Goal: Task Accomplishment & Management: Manage account settings

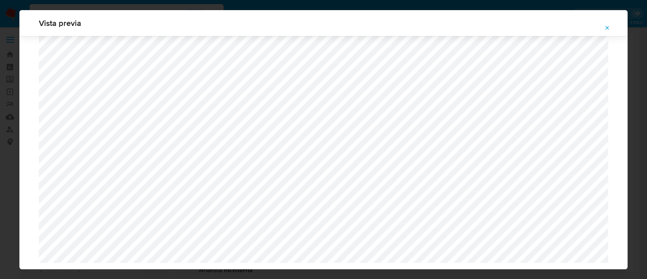
select select "10"
click at [597, 27] on div "Vista previa" at bounding box center [323, 23] width 608 height 26
click at [607, 27] on icon "Attachment preview" at bounding box center [607, 28] width 6 height 6
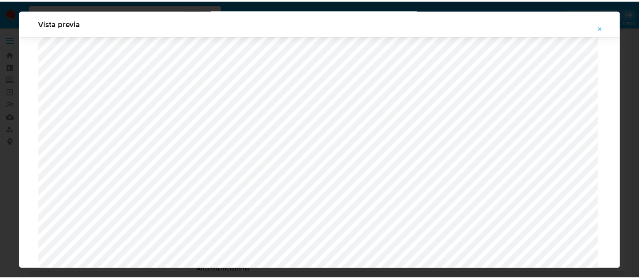
scroll to position [26, 0]
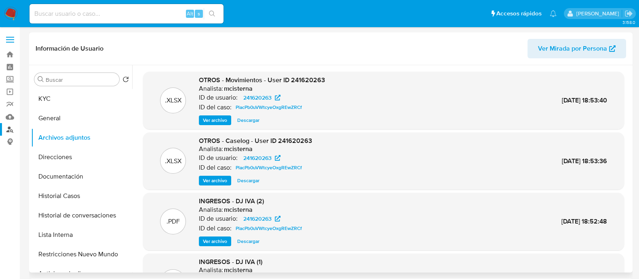
click at [5, 130] on link "Buscador de personas" at bounding box center [48, 129] width 96 height 13
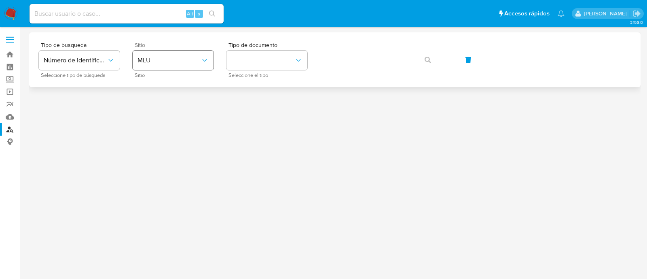
click at [211, 62] on button "MLU" at bounding box center [173, 60] width 81 height 19
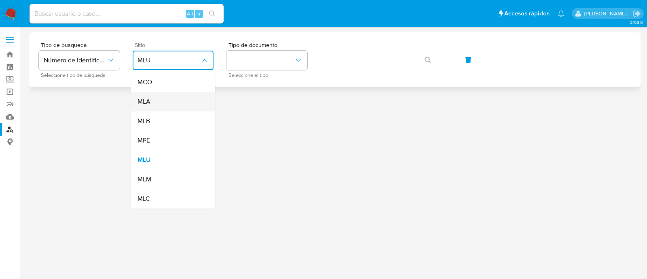
click at [190, 104] on div "MLA" at bounding box center [170, 101] width 66 height 19
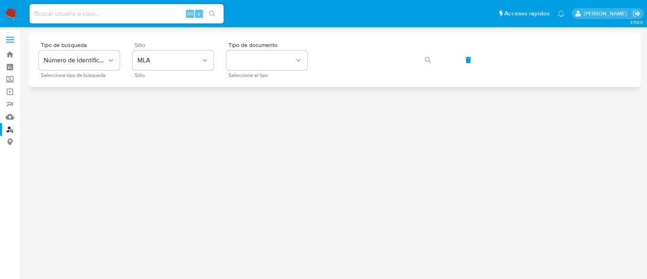
click at [311, 49] on div "Tipo de busqueda Número de identificación Seleccione tipo de búsqueda Sitio MLA…" at bounding box center [335, 59] width 592 height 35
click at [285, 61] on button "identificationType" at bounding box center [266, 60] width 81 height 19
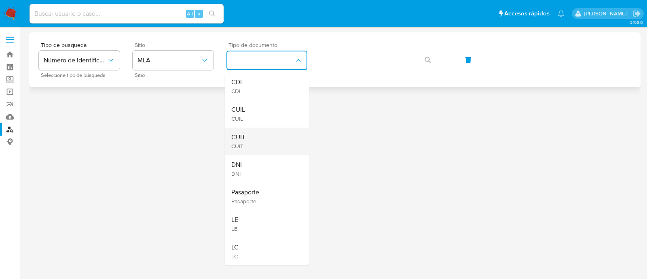
click at [270, 130] on div "CUIT CUIT" at bounding box center [264, 140] width 66 height 27
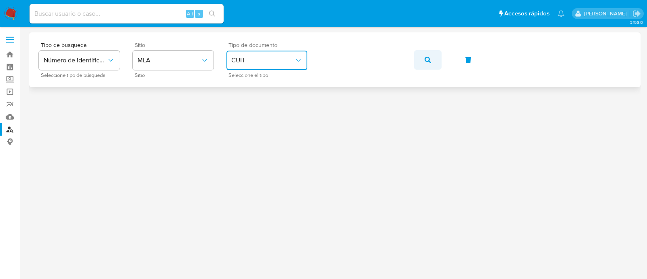
click at [427, 57] on icon "button" at bounding box center [428, 60] width 6 height 6
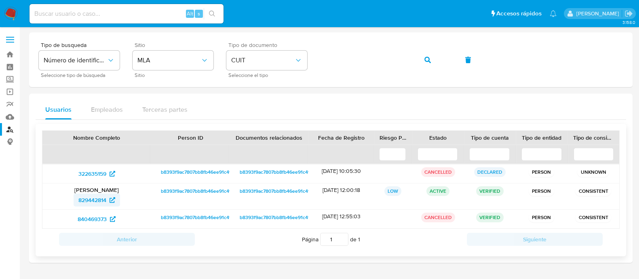
click at [85, 203] on span "829442814" at bounding box center [92, 199] width 28 height 13
click at [104, 217] on span "840469373" at bounding box center [92, 218] width 29 height 13
click at [14, 16] on img at bounding box center [11, 14] width 14 height 14
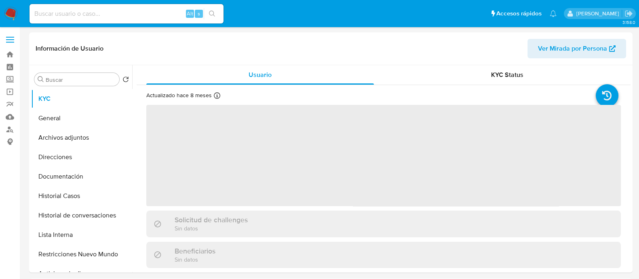
select select "10"
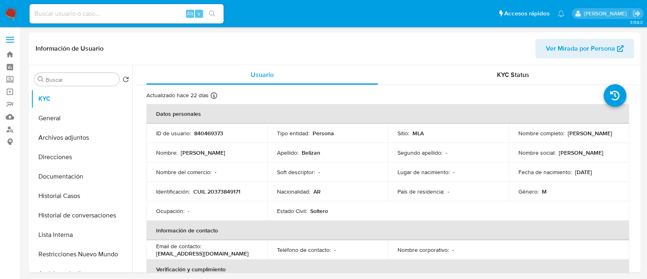
select select "10"
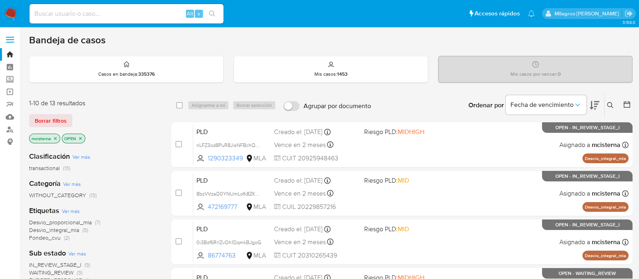
click at [116, 15] on input at bounding box center [127, 13] width 194 height 11
paste input "419528448"
type input "419528448"
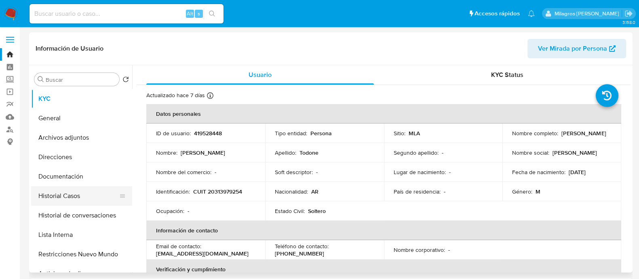
select select "10"
click at [80, 195] on button "Historial Casos" at bounding box center [78, 195] width 95 height 19
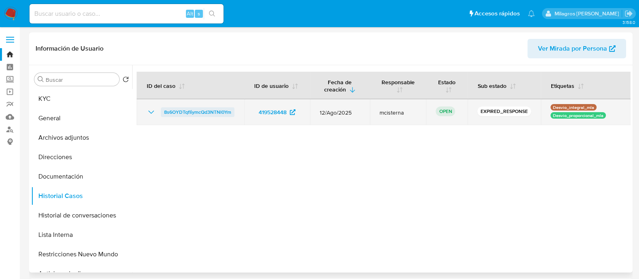
click at [214, 109] on span "8s6OYDTqfIiymcQd3NTNl0Ym" at bounding box center [197, 112] width 67 height 10
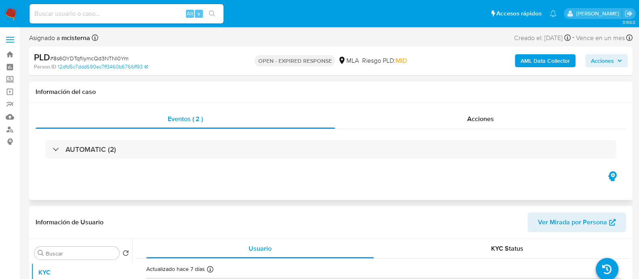
select select "10"
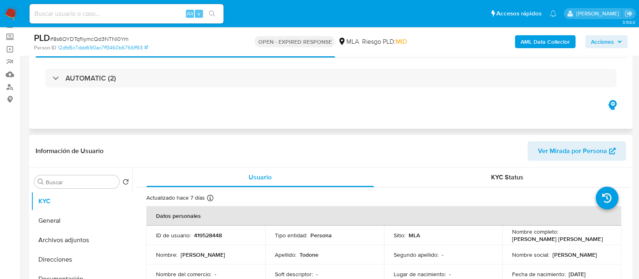
scroll to position [101, 0]
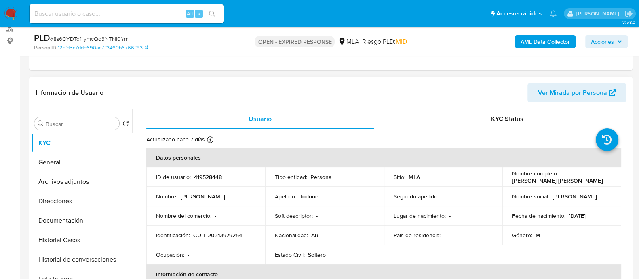
click at [216, 175] on p "419528448" at bounding box center [208, 176] width 28 height 7
copy p "419528448"
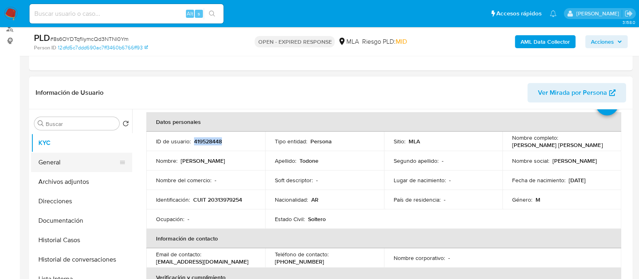
scroll to position [50, 0]
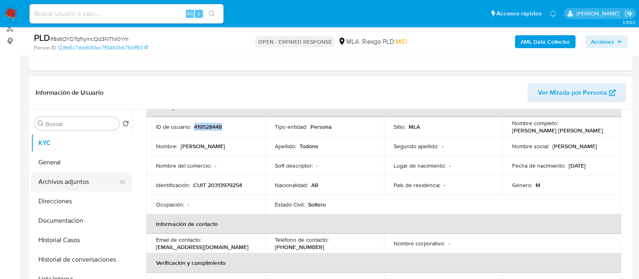
click at [91, 174] on button "Archivos adjuntos" at bounding box center [78, 181] width 95 height 19
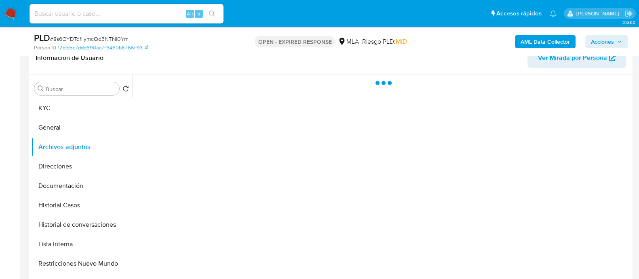
scroll to position [152, 0]
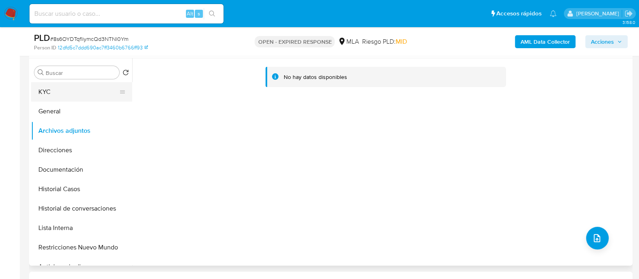
drag, startPoint x: 65, startPoint y: 108, endPoint x: 123, endPoint y: 95, distance: 59.7
click at [65, 109] on button "General" at bounding box center [81, 111] width 101 height 19
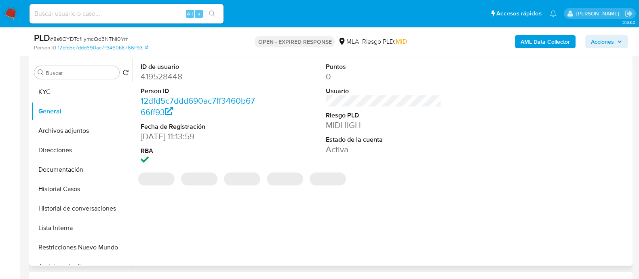
click at [162, 78] on dd "419528448" at bounding box center [199, 76] width 116 height 11
copy dd "419528448"
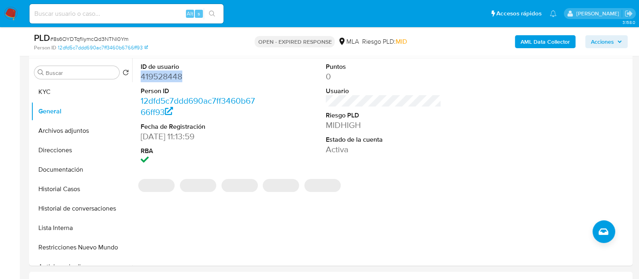
click at [8, 11] on img at bounding box center [11, 14] width 14 height 14
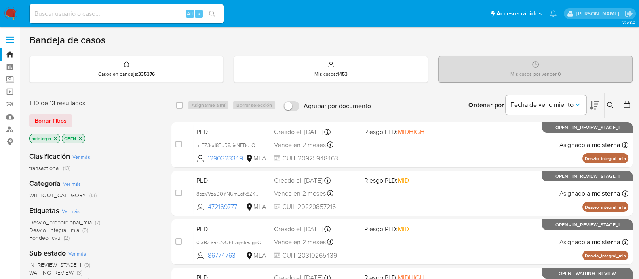
click at [608, 104] on icon at bounding box center [610, 105] width 6 height 6
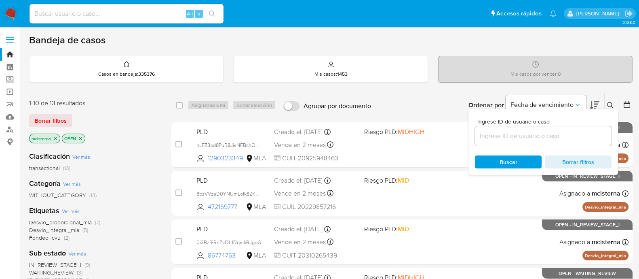
click at [549, 136] on input at bounding box center [543, 136] width 137 height 11
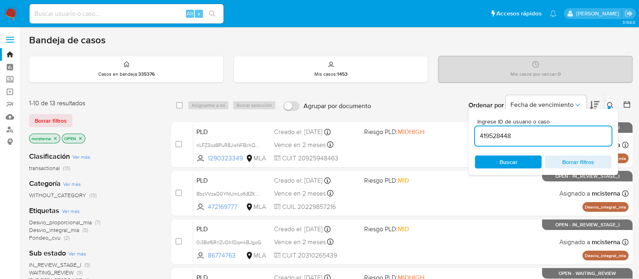
type input "419528448"
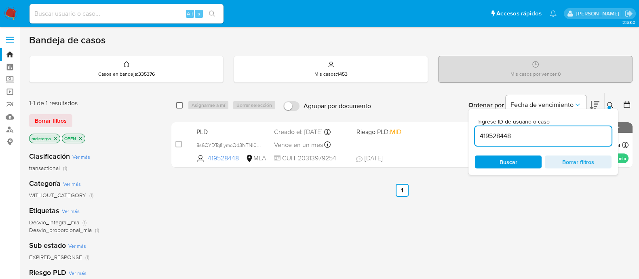
click at [180, 104] on input "checkbox" at bounding box center [179, 105] width 6 height 6
checkbox input "true"
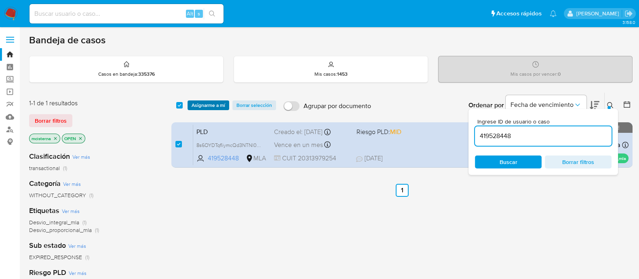
click at [207, 104] on span "Asignarme a mí" at bounding box center [209, 105] width 34 height 8
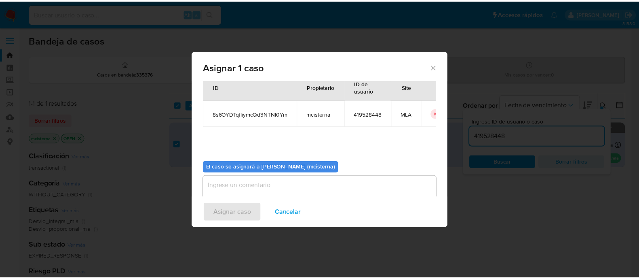
scroll to position [42, 0]
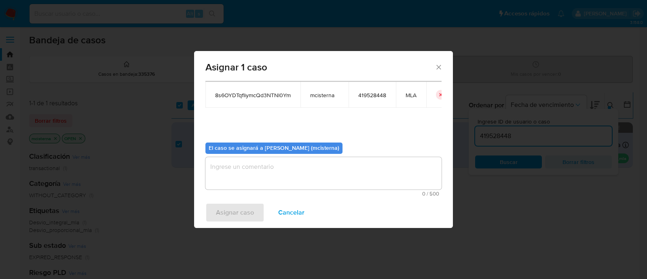
click at [281, 165] on textarea "assign-modal" at bounding box center [323, 173] width 236 height 32
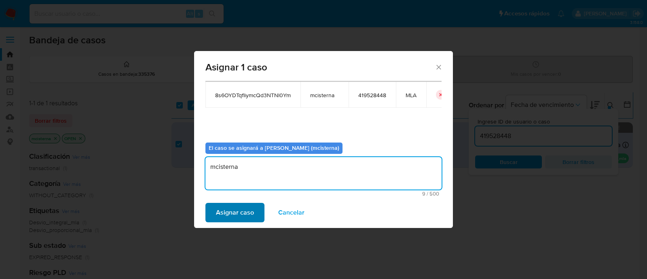
type textarea "mcisterna"
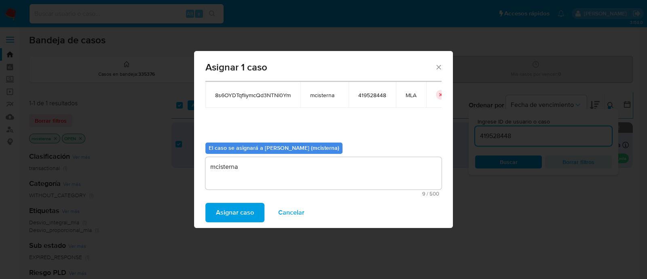
click at [237, 221] on span "Asignar caso" at bounding box center [235, 212] width 38 height 18
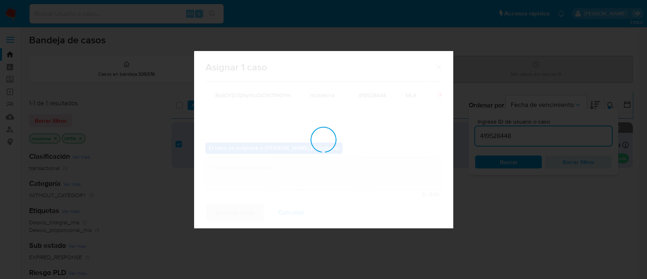
checkbox input "false"
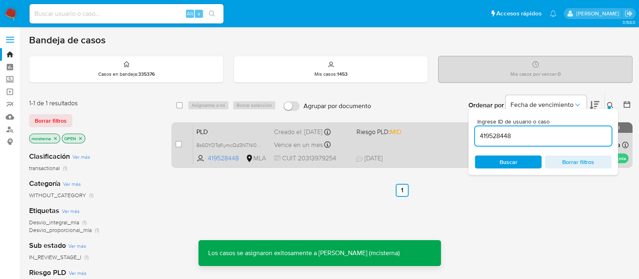
click at [413, 141] on div "PLD 8s6OYDTqfIiymcQd3NTNl0Ym 419528448 MLA Riesgo PLD: MID Creado el: 12/08/202…" at bounding box center [411, 144] width 436 height 41
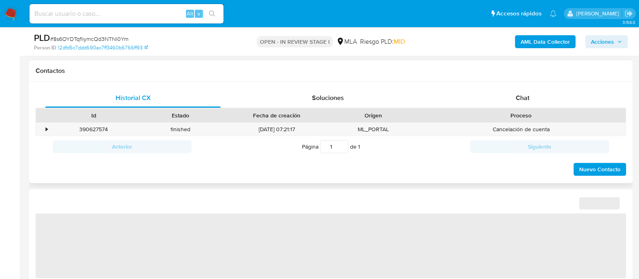
scroll to position [303, 0]
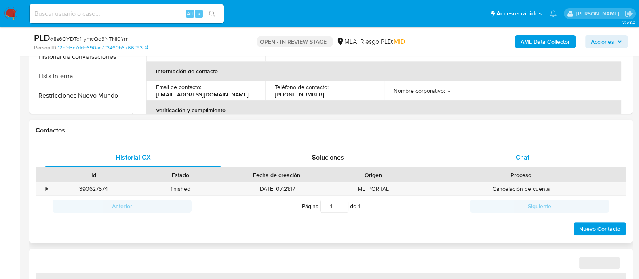
click at [515, 154] on div "Chat" at bounding box center [523, 157] width 176 height 19
select select "10"
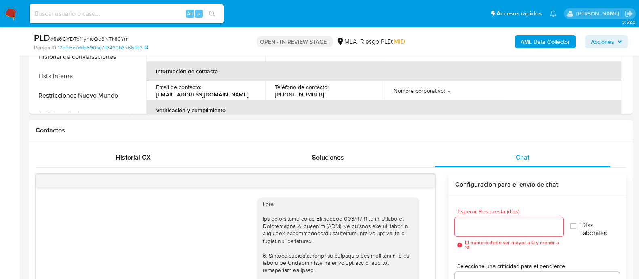
scroll to position [954, 0]
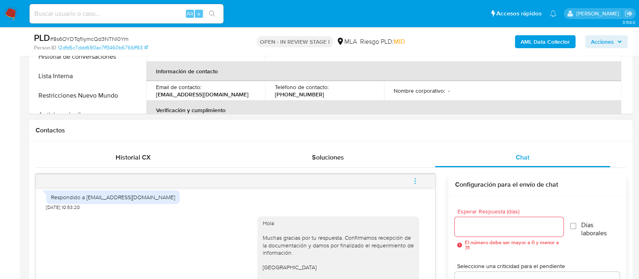
click at [423, 182] on button "menu-action" at bounding box center [415, 180] width 27 height 19
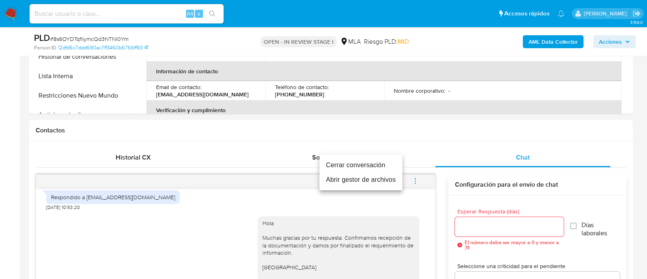
click at [385, 163] on li "Cerrar conversación" at bounding box center [360, 165] width 83 height 15
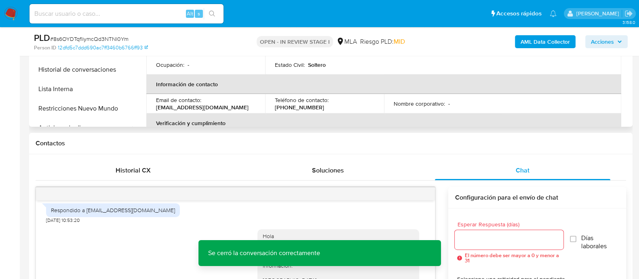
scroll to position [202, 0]
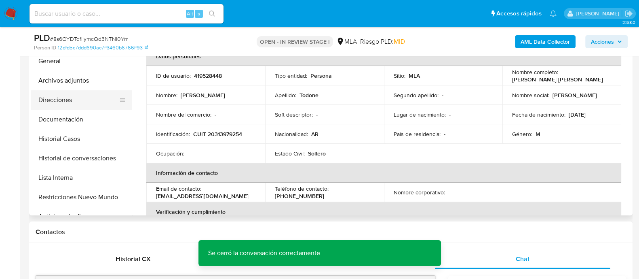
click at [91, 90] on button "Direcciones" at bounding box center [78, 99] width 95 height 19
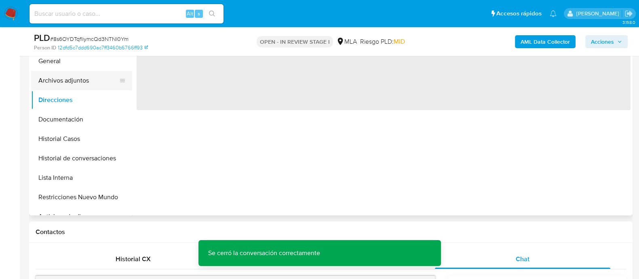
click at [89, 81] on button "Archivos adjuntos" at bounding box center [78, 80] width 95 height 19
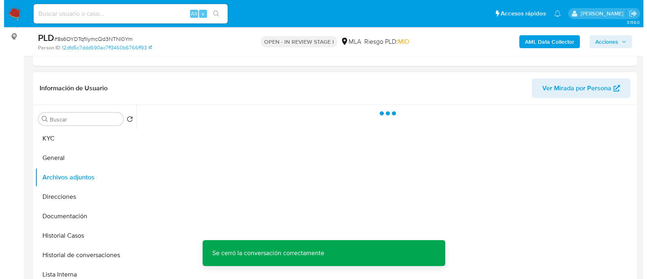
scroll to position [101, 0]
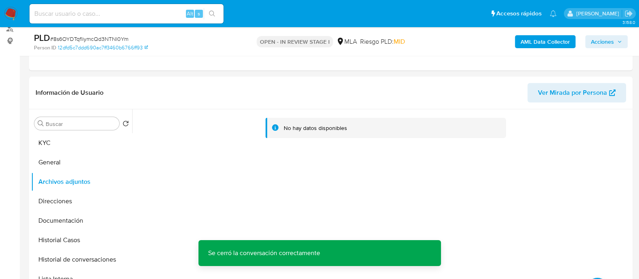
click at [531, 41] on b "AML Data Collector" at bounding box center [545, 41] width 49 height 13
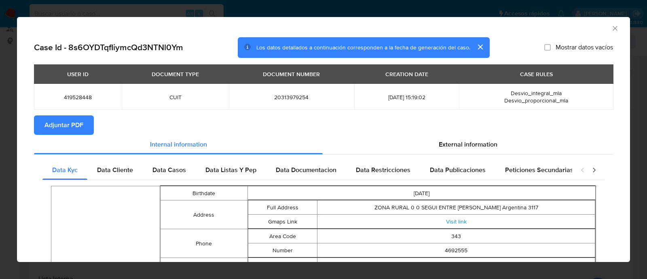
click at [81, 129] on span "Adjuntar PDF" at bounding box center [63, 125] width 39 height 18
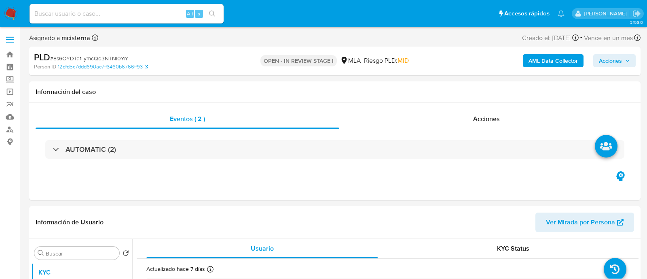
select select "10"
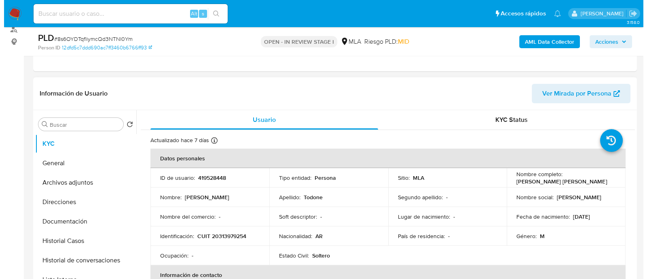
scroll to position [101, 0]
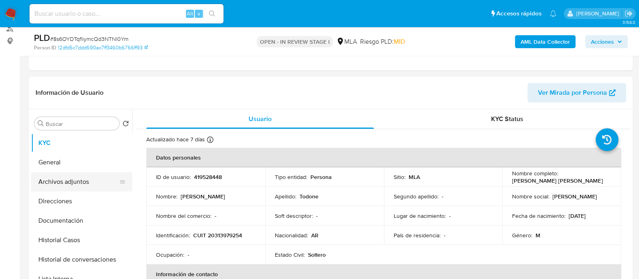
click at [92, 179] on button "Archivos adjuntos" at bounding box center [78, 181] width 95 height 19
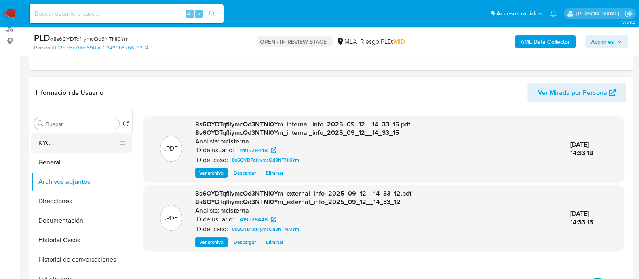
click at [82, 145] on button "KYC" at bounding box center [78, 142] width 95 height 19
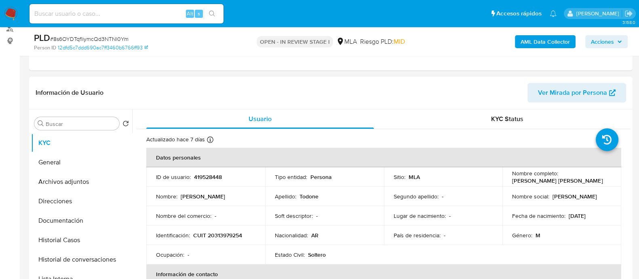
click at [230, 236] on p "CUIT 20313979254" at bounding box center [217, 234] width 49 height 7
copy p "20313979254"
click at [88, 257] on button "Historial de conversaciones" at bounding box center [78, 259] width 95 height 19
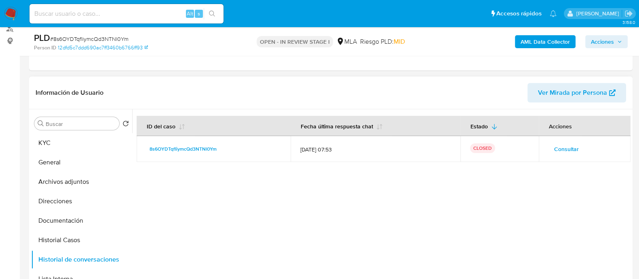
click at [569, 143] on span "Consultar" at bounding box center [566, 148] width 25 height 11
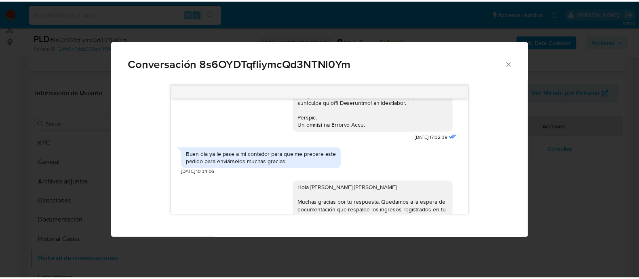
scroll to position [576, 0]
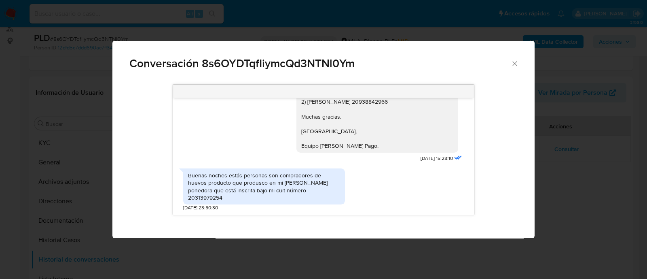
click at [303, 191] on div "Buenas noches estás personas son compradores de huevos producto que produsco en…" at bounding box center [264, 186] width 152 height 30
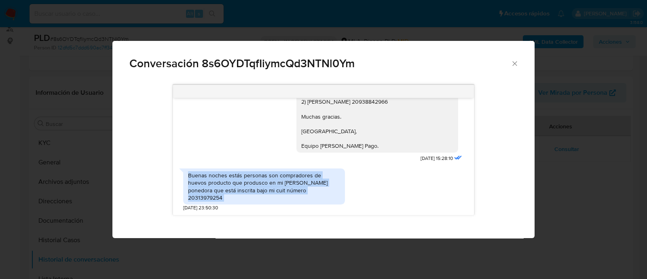
click at [303, 191] on div "Buenas noches estás personas son compradores de huevos producto que produsco en…" at bounding box center [264, 186] width 152 height 30
copy div "Buenas noches estás personas son compradores de huevos producto que produsco en…"
click at [512, 63] on icon "Cerrar" at bounding box center [515, 63] width 8 height 8
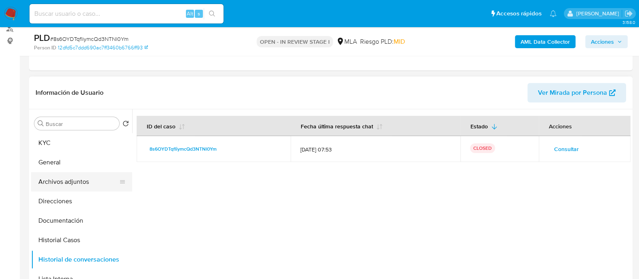
click at [88, 178] on button "Archivos adjuntos" at bounding box center [78, 181] width 95 height 19
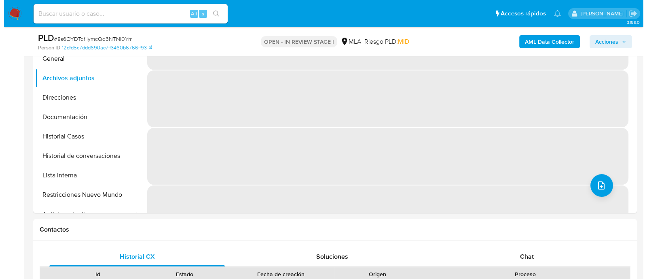
scroll to position [211, 0]
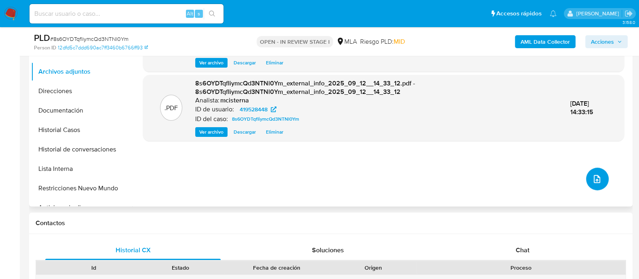
click at [594, 174] on icon "upload-file" at bounding box center [597, 179] width 10 height 10
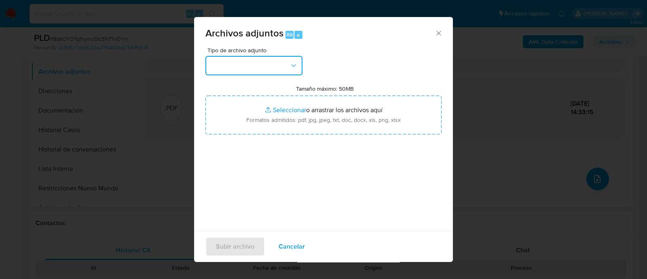
click at [286, 61] on button "button" at bounding box center [253, 65] width 97 height 19
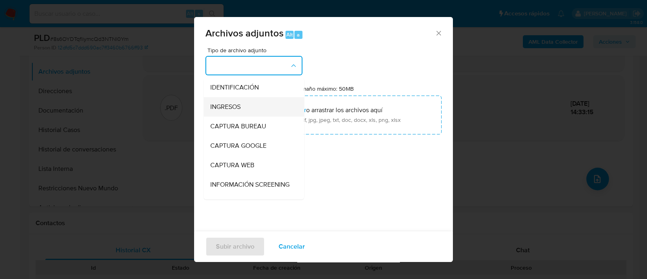
click at [245, 108] on div "INGRESOS" at bounding box center [251, 106] width 82 height 19
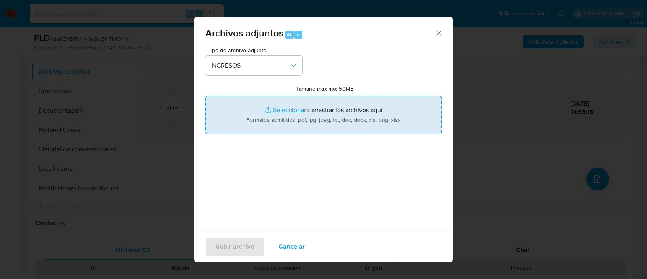
type input "C:\fakepath\20313979254_001_00002_00000376.pdf"
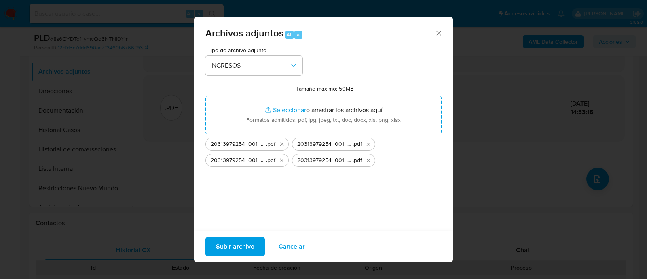
click at [222, 241] on span "Subir archivo" at bounding box center [235, 246] width 38 height 18
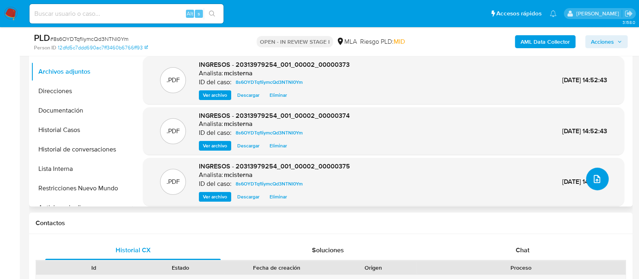
click at [602, 173] on button "upload-file" at bounding box center [597, 178] width 23 height 23
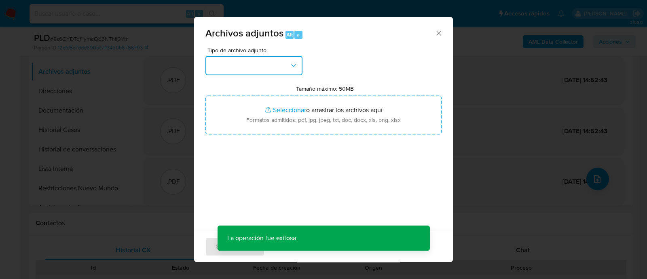
click at [257, 64] on button "button" at bounding box center [253, 65] width 97 height 19
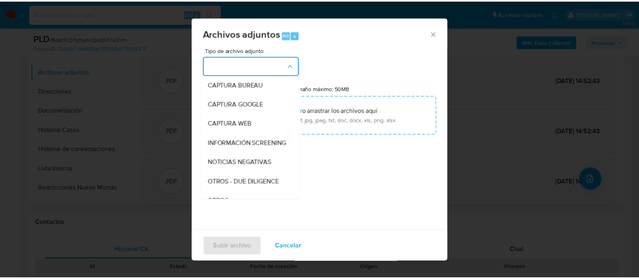
scroll to position [61, 0]
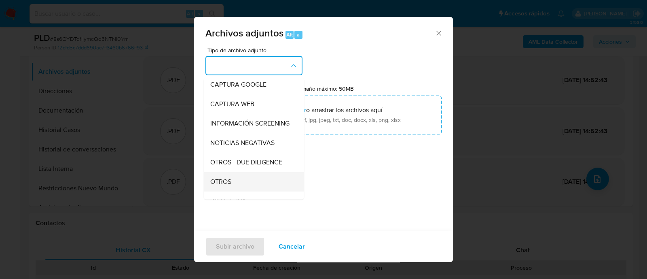
click at [244, 189] on div "OTROS" at bounding box center [251, 181] width 82 height 19
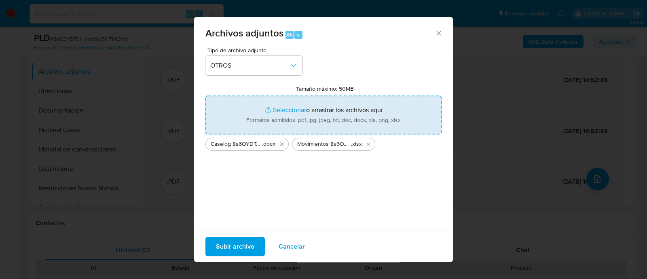
type input "C:\fakepath\correo electronico.pdf"
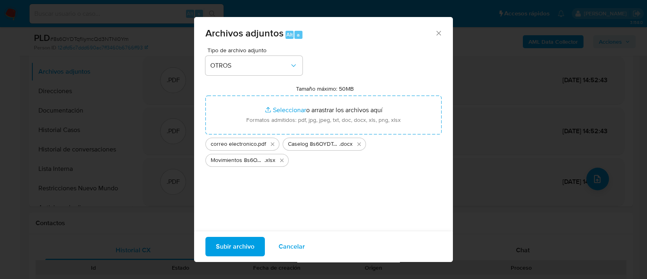
drag, startPoint x: 368, startPoint y: 106, endPoint x: 252, endPoint y: 257, distance: 190.1
click at [252, 257] on div "Subir archivo Cancelar" at bounding box center [323, 245] width 259 height 31
click at [241, 247] on span "Subir archivo" at bounding box center [235, 246] width 38 height 18
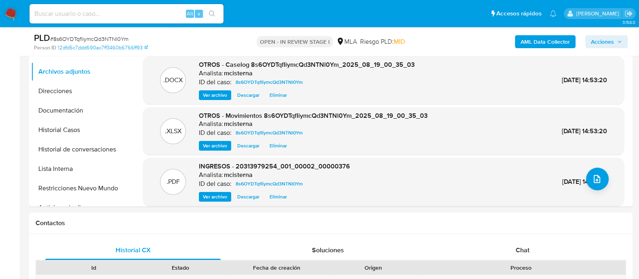
click at [598, 36] on span "Acciones" at bounding box center [602, 41] width 23 height 13
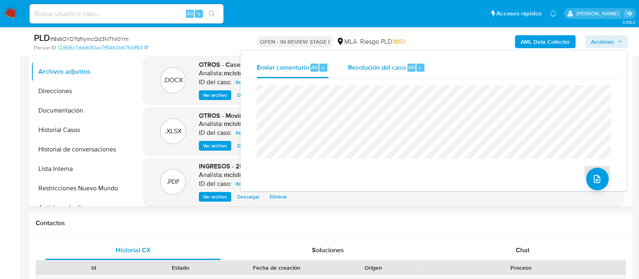
click at [396, 71] on span "Resolución del caso" at bounding box center [377, 66] width 58 height 9
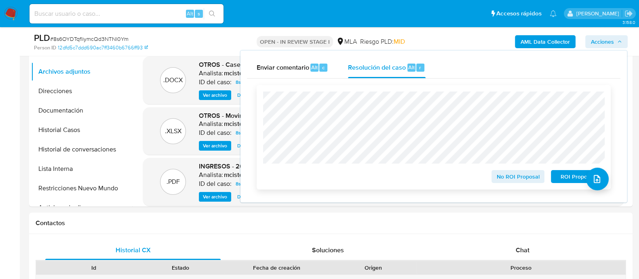
click at [500, 176] on span "No ROI Proposal" at bounding box center [518, 176] width 42 height 11
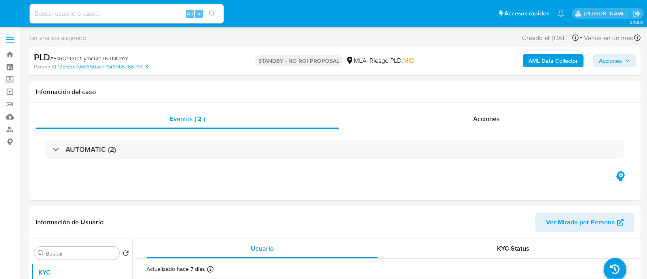
select select "10"
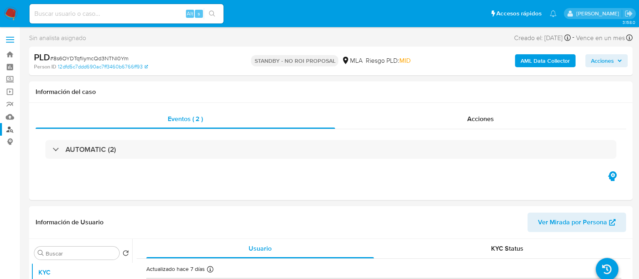
click at [10, 130] on link "Buscador de personas" at bounding box center [48, 129] width 96 height 13
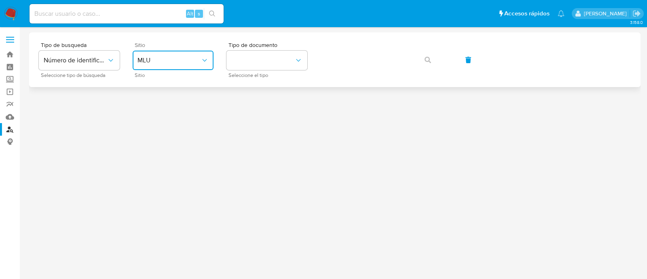
click at [184, 66] on button "MLU" at bounding box center [173, 60] width 81 height 19
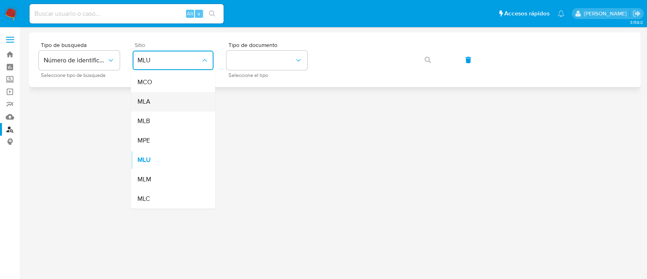
click at [181, 96] on div "MLA" at bounding box center [170, 101] width 66 height 19
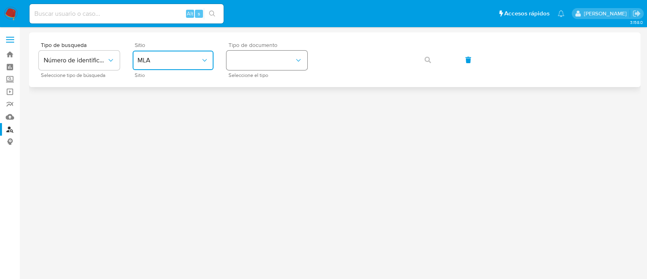
click at [270, 60] on button "identificationType" at bounding box center [266, 60] width 81 height 19
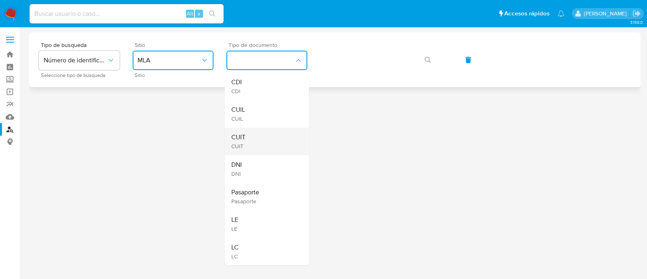
click at [270, 132] on div "CUIT CUIT" at bounding box center [264, 140] width 66 height 27
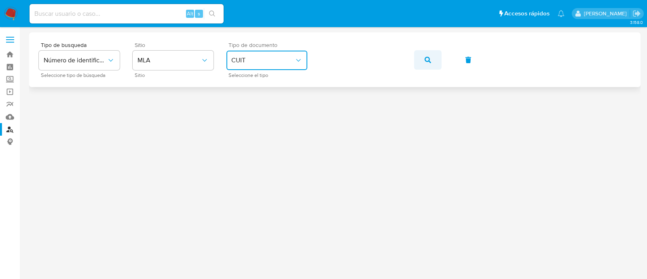
click at [421, 59] on button "button" at bounding box center [427, 59] width 27 height 19
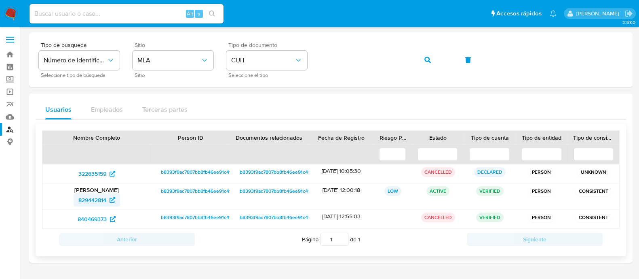
drag, startPoint x: 64, startPoint y: 201, endPoint x: 106, endPoint y: 201, distance: 42.1
click at [106, 201] on div "829442814" at bounding box center [96, 199] width 97 height 13
click at [17, 13] on img at bounding box center [11, 14] width 14 height 14
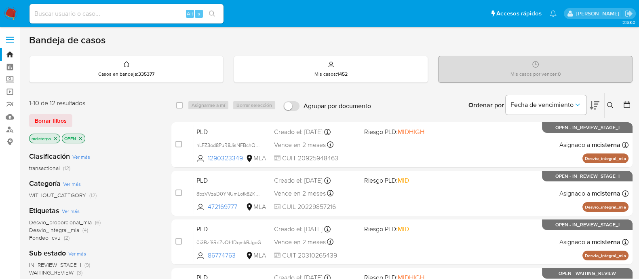
click at [9, 15] on img at bounding box center [11, 14] width 14 height 14
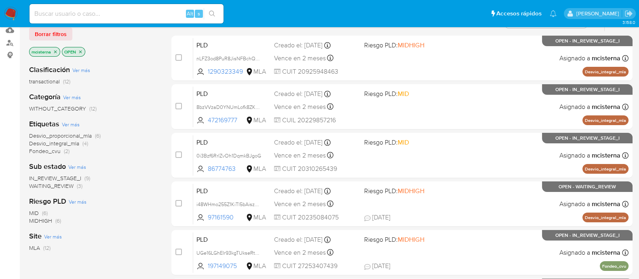
scroll to position [91, 0]
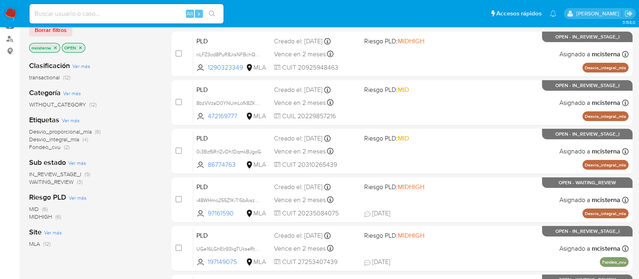
click at [63, 182] on span "WAITING_REVIEW" at bounding box center [51, 182] width 44 height 8
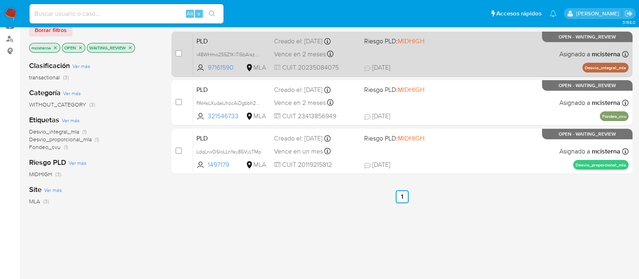
click at [421, 48] on div "PLD i48WHmo255Z1KiTl5bAiszMX 97161590 MLA Riesgo PLD: MIDHIGH Creado el: 12/08/…" at bounding box center [411, 54] width 436 height 41
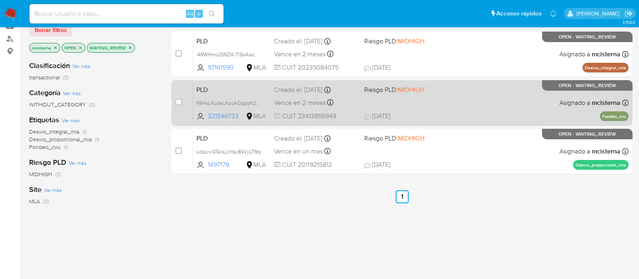
click at [393, 94] on div "PLD PAHsLXudaUhzcAiDgbbh2uVZ 321546733 MLA Riesgo PLD: MIDHIGH Creado el: 12/08…" at bounding box center [411, 102] width 436 height 41
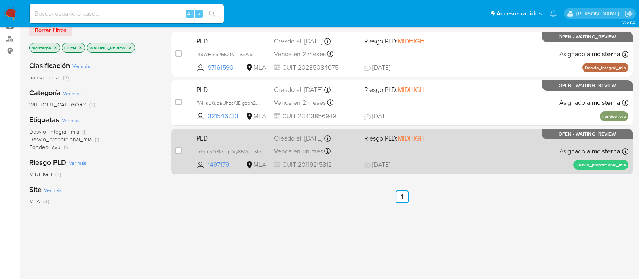
click at [381, 144] on div "PLD LdqLrwOSloLLnYay85VyLTMp 1497179 MLA Riesgo PLD: MIDHIGH Creado el: 12/08/2…" at bounding box center [411, 151] width 436 height 41
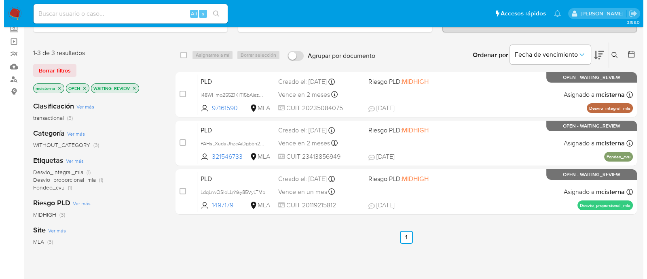
scroll to position [35, 0]
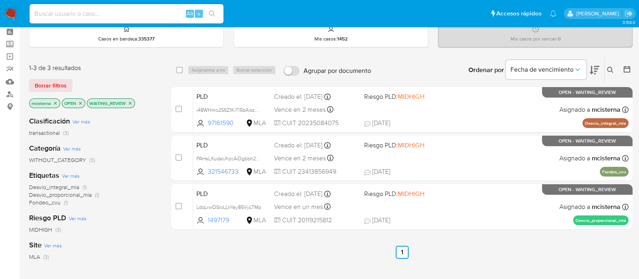
click at [184, 72] on div "select-all-cases-checkbox" at bounding box center [181, 70] width 10 height 10
click at [178, 70] on input "checkbox" at bounding box center [179, 70] width 6 height 6
checkbox input "true"
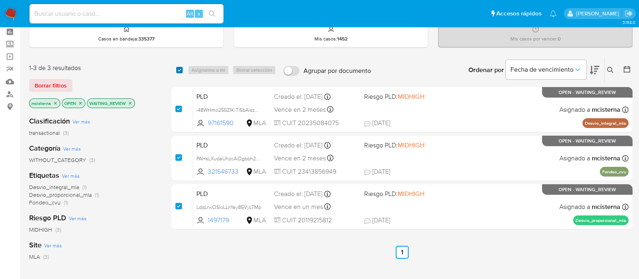
checkbox input "true"
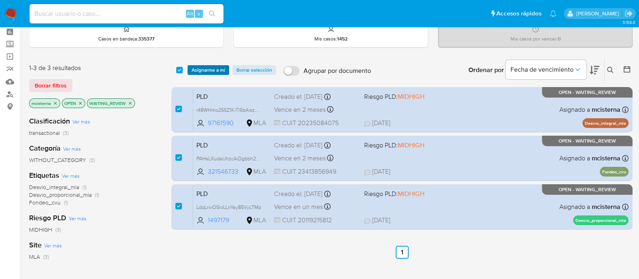
click at [212, 70] on span "Asignarme a mí" at bounding box center [209, 70] width 34 height 8
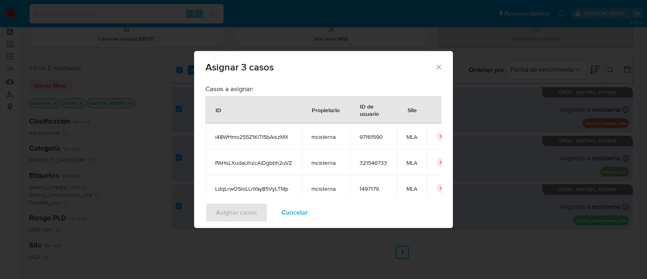
click at [453, 138] on div "Asignar 3 casos Casos a asignar: ID Propietario ID de usuario Site i48WHmo255Z1…" at bounding box center [323, 139] width 647 height 279
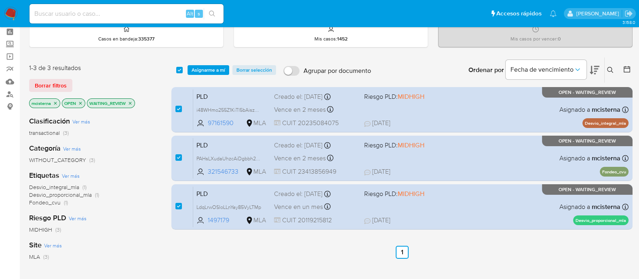
click at [215, 68] on span "Asignarme a mí" at bounding box center [209, 70] width 34 height 8
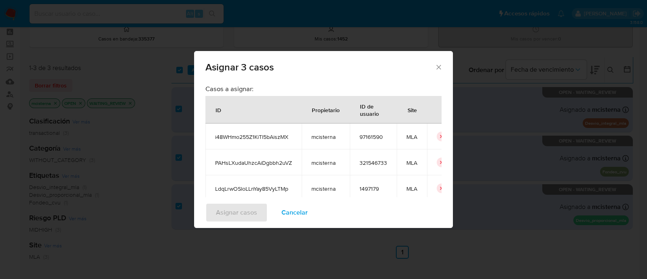
scroll to position [73, 0]
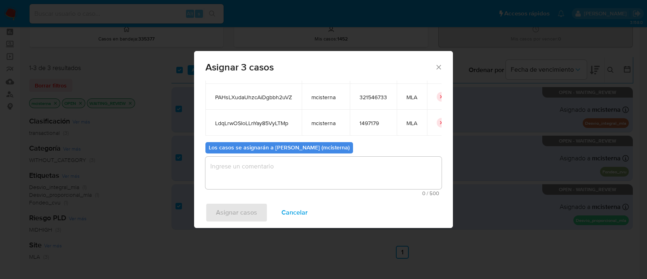
click at [381, 178] on textarea "assign-modal" at bounding box center [323, 172] width 236 height 32
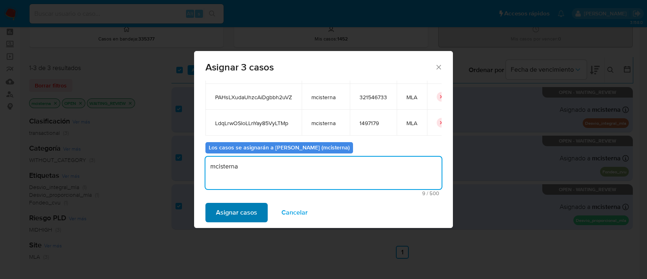
type textarea "mcisterna"
click at [239, 211] on span "Asignar casos" at bounding box center [236, 212] width 41 height 18
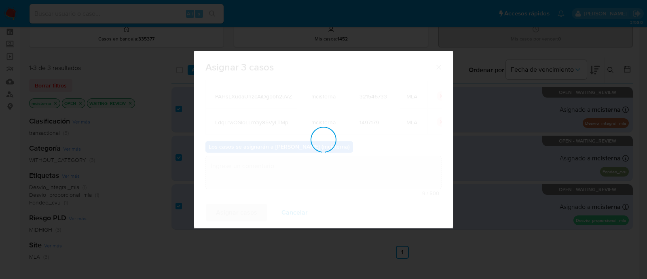
checkbox input "false"
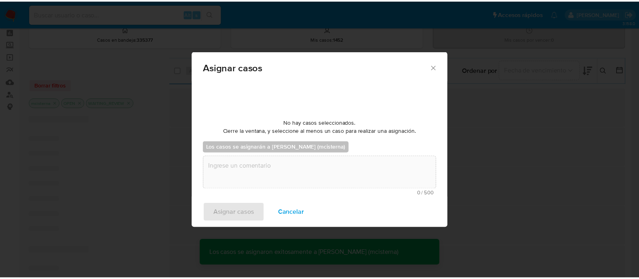
scroll to position [48, 0]
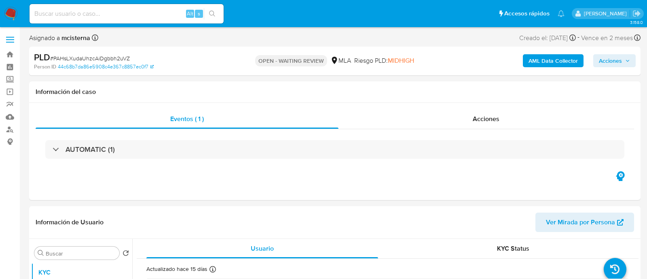
select select "10"
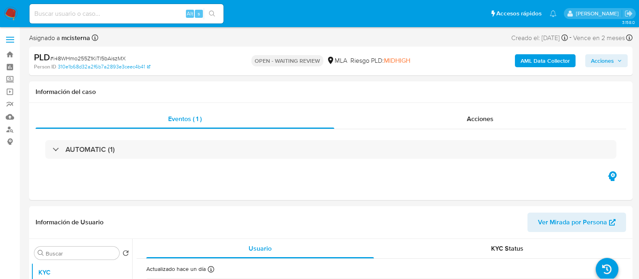
select select "10"
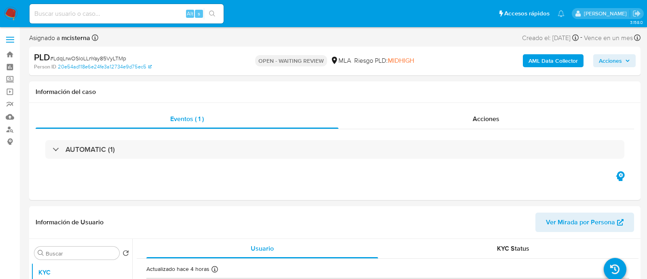
select select "10"
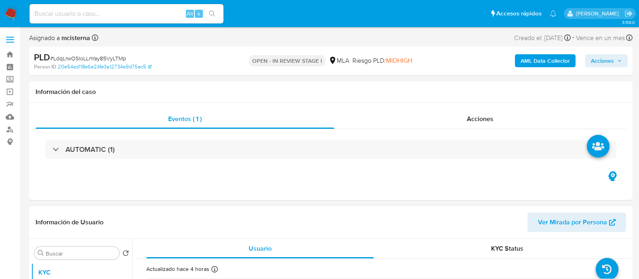
select select "10"
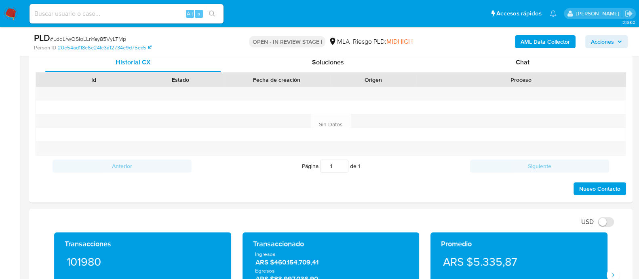
scroll to position [396, 0]
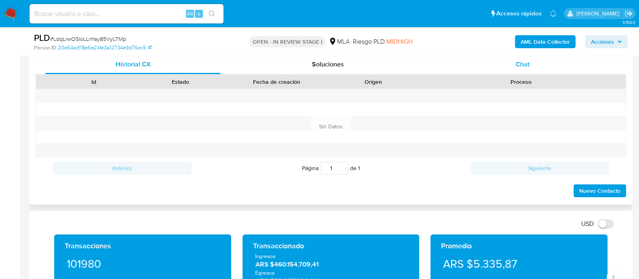
click at [554, 71] on div "Chat" at bounding box center [523, 64] width 176 height 19
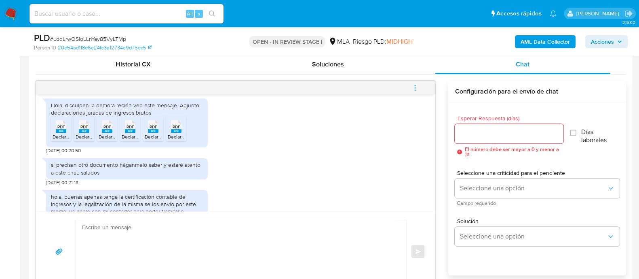
scroll to position [865, 0]
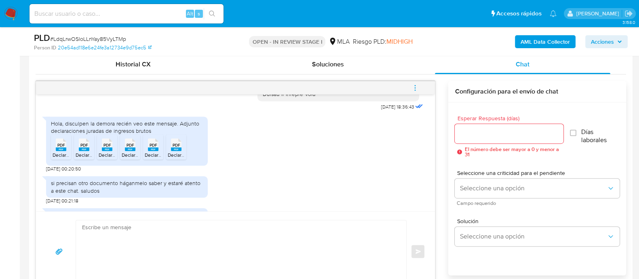
click at [55, 152] on div "PDF PDF" at bounding box center [61, 144] width 17 height 16
click at [83, 151] on rect at bounding box center [84, 149] width 11 height 4
click at [108, 152] on icon "PDF" at bounding box center [107, 144] width 11 height 14
click at [131, 158] on span "Declaraciones Juradas 03-25_ DGR Gestion Web.pdf" at bounding box center [179, 154] width 115 height 7
click at [151, 158] on span "Declaraciones Juradas 07-25 _ DGR Gestion Web.pdf" at bounding box center [203, 154] width 116 height 7
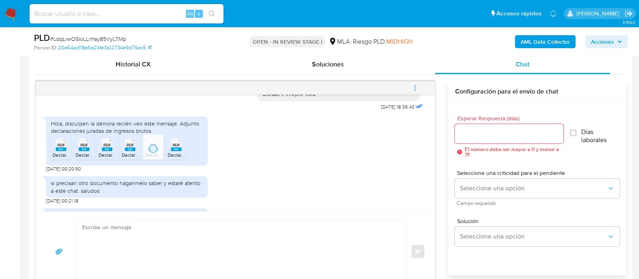
click at [184, 152] on div "PDF PDF" at bounding box center [176, 144] width 17 height 16
click at [237, 224] on textarea at bounding box center [239, 251] width 314 height 62
paste textarea "- Hola Cristian Martinez Muchas gracias por tu respuesta. Recibimos tus DDJJ de…"
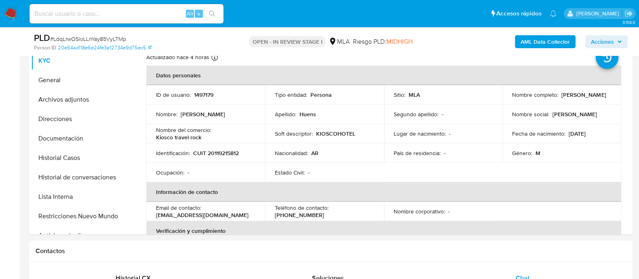
scroll to position [180, 0]
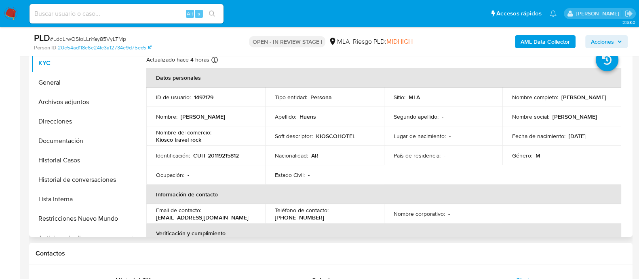
drag, startPoint x: 510, startPoint y: 102, endPoint x: 561, endPoint y: 98, distance: 51.5
click at [561, 98] on div "Nombre completo : Raul Osvaldo Huens" at bounding box center [561, 96] width 99 height 7
drag, startPoint x: 512, startPoint y: 101, endPoint x: 561, endPoint y: 102, distance: 48.5
click at [562, 101] on p "Raul Osvaldo Huens" at bounding box center [584, 96] width 44 height 7
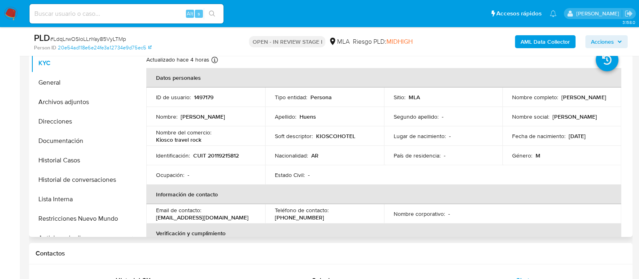
drag, startPoint x: 510, startPoint y: 98, endPoint x: 571, endPoint y: 101, distance: 61.1
click at [571, 101] on div "Nombre completo : Raul Osvaldo Huens" at bounding box center [561, 96] width 99 height 7
copy p "Raul Osvaldo Huens"
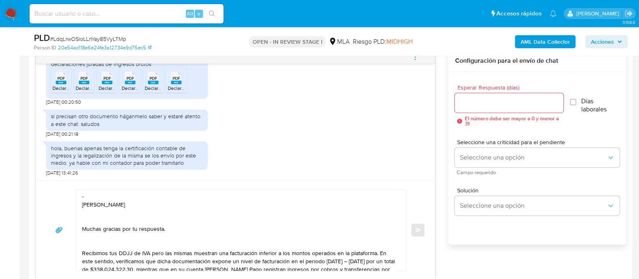
scroll to position [930, 0]
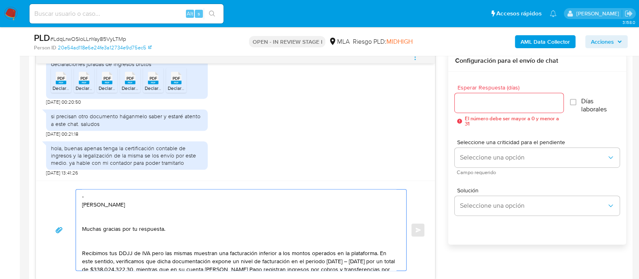
drag, startPoint x: 143, startPoint y: 206, endPoint x: 94, endPoint y: 205, distance: 49.3
click at [94, 205] on textarea "- Hola Cristian Martinez Muchas gracias por tu respuesta. Recibimos tus DDJJ de…" at bounding box center [239, 229] width 314 height 81
paste textarea "Raul Osvaldo Huens"
click at [82, 203] on textarea "- Hola Raul Osvaldo Huens Muchas gracias por tu respuesta. Recibimos tus DDJJ d…" at bounding box center [239, 229] width 314 height 81
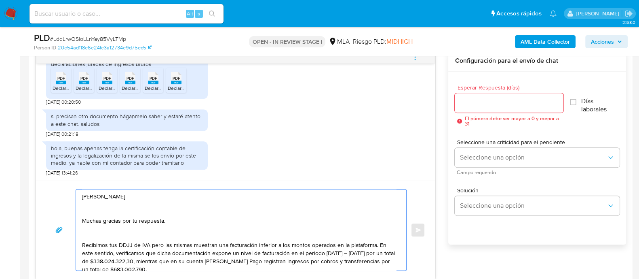
click at [94, 207] on textarea "Hola Raul Osvaldo Huens Muchas gracias por tu respuesta. Recibimos tus DDJJ de …" at bounding box center [239, 229] width 314 height 81
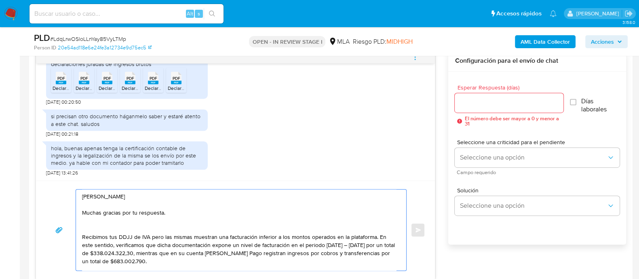
click at [98, 229] on textarea "Hola Raul Osvaldo Huens Muchas gracias por tu respuesta. Recibimos tus DDJJ de …" at bounding box center [239, 229] width 314 height 81
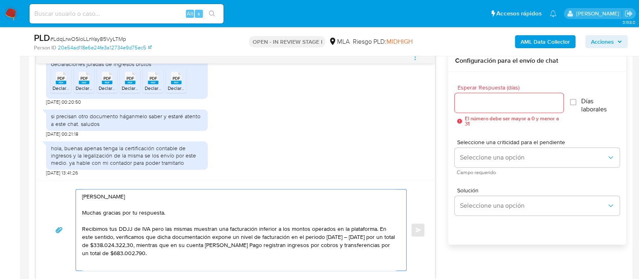
click at [145, 226] on textarea "Hola Raul Osvaldo Huens Muchas gracias por tu respuesta. Recibimos tus DDJJ de …" at bounding box center [239, 229] width 314 height 81
click at [146, 237] on textarea "Hola Raul Osvaldo Huens Muchas gracias por tu respuesta. Recibimos tus DDJJ de …" at bounding box center [239, 229] width 314 height 81
click at [211, 235] on textarea "Hola Raul Osvaldo Huens Muchas gracias por tu respuesta. Recibimos tus DDJJ de …" at bounding box center [239, 229] width 314 height 81
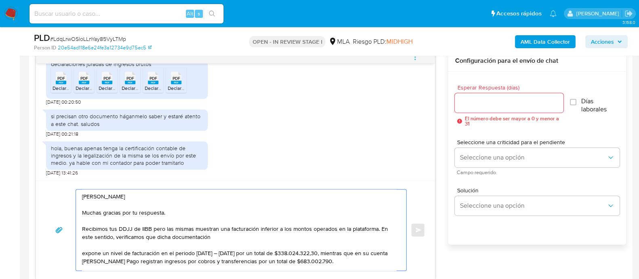
click at [225, 236] on textarea "Hola Raul Osvaldo Huens Muchas gracias por tu respuesta. Recibimos tus DDJJ de …" at bounding box center [239, 229] width 314 height 81
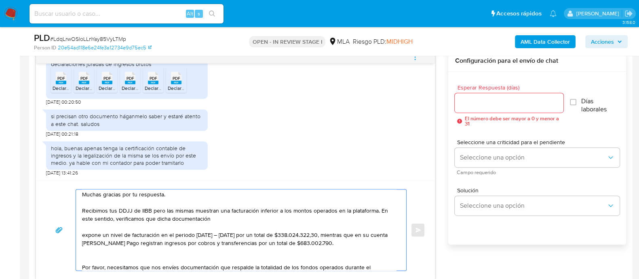
scroll to position [21, 0]
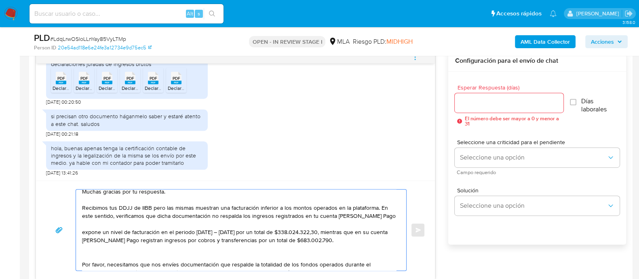
click at [274, 214] on textarea "Hola Raul Osvaldo Huens Muchas gracias por tu respuesta. Recibimos tus DDJJ de …" at bounding box center [239, 229] width 314 height 81
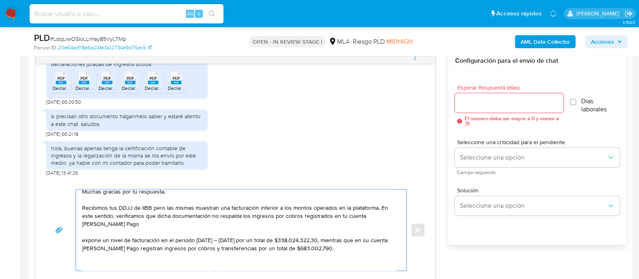
click at [235, 222] on textarea "Hola Raul Osvaldo Huens Muchas gracias por tu respuesta. Recibimos tus DDJJ de …" at bounding box center [239, 229] width 314 height 81
paste textarea "$209.719.774"
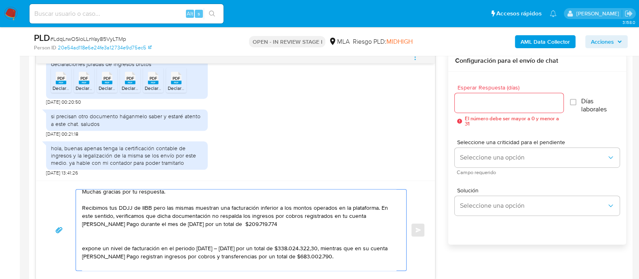
click at [237, 225] on textarea "Hola Raul Osvaldo Huens Muchas gracias por tu respuesta. Recibimos tus DDJJ de …" at bounding box center [239, 229] width 314 height 81
click at [289, 258] on textarea "Hola Raul Osvaldo Huens Muchas gracias por tu respuesta. Recibimos tus DDJJ de …" at bounding box center [239, 229] width 314 height 81
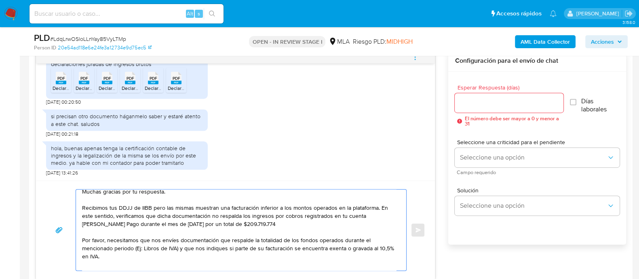
click at [136, 247] on textarea "Hola Raul Osvaldo Huens Muchas gracias por tu respuesta. Recibimos tus DDJJ de …" at bounding box center [239, 229] width 314 height 81
drag, startPoint x: 179, startPoint y: 244, endPoint x: 136, endPoint y: 248, distance: 43.1
click at [136, 248] on textarea "Hola Raul Osvaldo Huens Muchas gracias por tu respuesta. Recibimos tus DDJJ de …" at bounding box center [239, 229] width 314 height 81
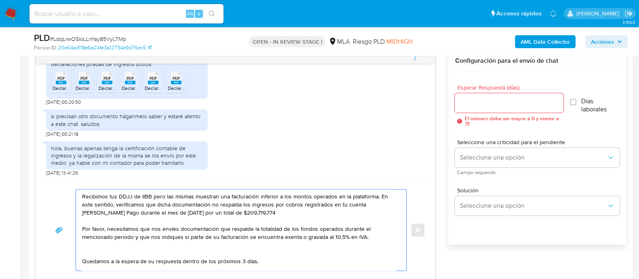
scroll to position [33, 0]
click at [232, 247] on textarea "Hola Raul Osvaldo Huens Muchas gracias por tu respuesta. Recibimos tus DDJJ de …" at bounding box center [239, 229] width 314 height 81
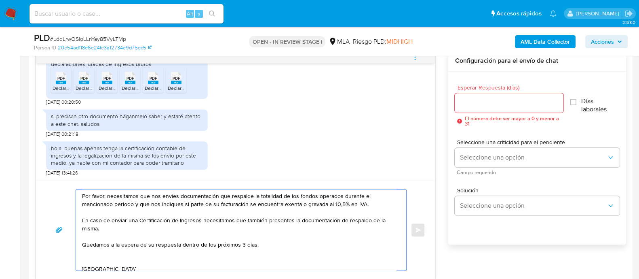
scroll to position [67, 0]
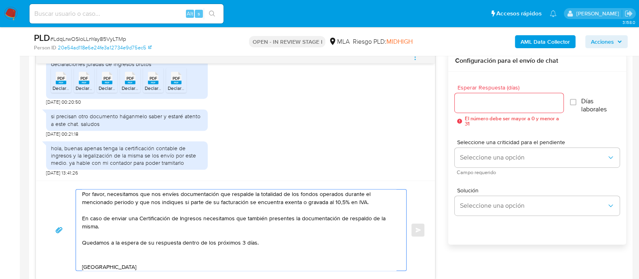
click at [192, 252] on textarea "Hola Raul Osvaldo Huens Muchas gracias por tu respuesta. Recibimos tus DDJJ de …" at bounding box center [239, 229] width 314 height 81
drag, startPoint x: 181, startPoint y: 241, endPoint x: 278, endPoint y: 250, distance: 97.0
click at [278, 250] on textarea "Hola Raul Osvaldo Huens Muchas gracias por tu respuesta. Recibimos tus DDJJ de …" at bounding box center [239, 229] width 314 height 81
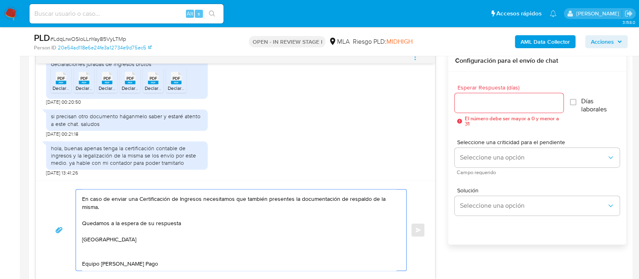
scroll to position [95, 0]
click at [212, 235] on textarea "Hola Raul Osvaldo Huens Muchas gracias por tu respuesta. Recibimos tus DDJJ de …" at bounding box center [239, 229] width 314 height 81
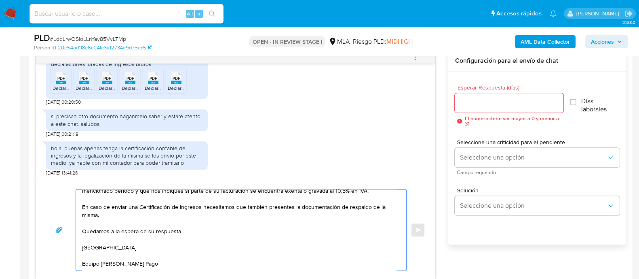
scroll to position [87, 0]
click at [188, 250] on textarea "Hola Raul Osvaldo Huens Muchas gracias por tu respuesta. Recibimos tus DDJJ de …" at bounding box center [239, 229] width 314 height 81
click at [184, 253] on textarea "Hola Raul Osvaldo Huens Muchas gracias por tu respuesta. Recibimos tus DDJJ de …" at bounding box center [239, 229] width 314 height 81
type textarea "Hola Raul Osvaldo Huens Muchas gracias por tu respuesta. Recibimos tus DDJJ de …"
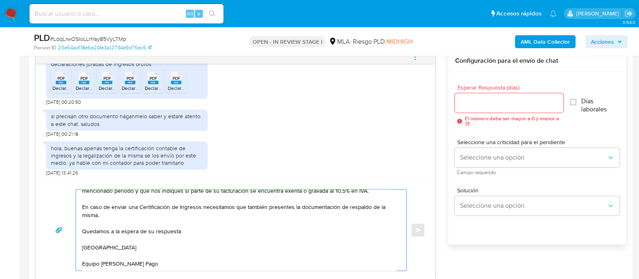
click at [467, 103] on input "Esperar Respuesta (días)" at bounding box center [509, 102] width 108 height 11
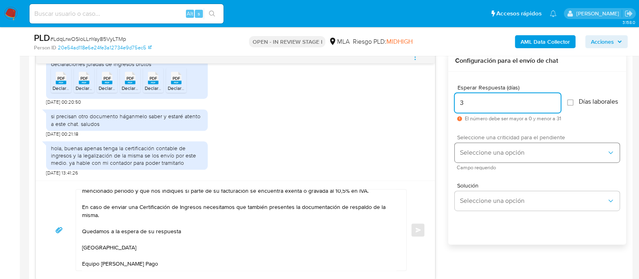
type input "3"
click at [490, 162] on button "Seleccione una opción" at bounding box center [537, 152] width 165 height 19
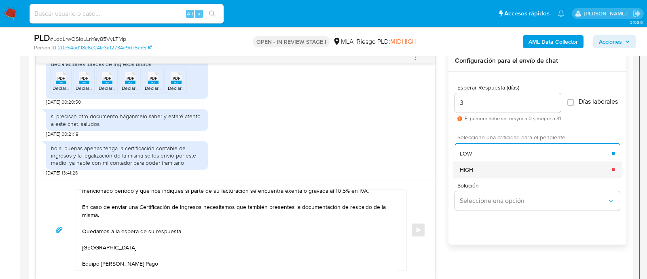
click at [478, 176] on div "HIGH" at bounding box center [536, 169] width 152 height 16
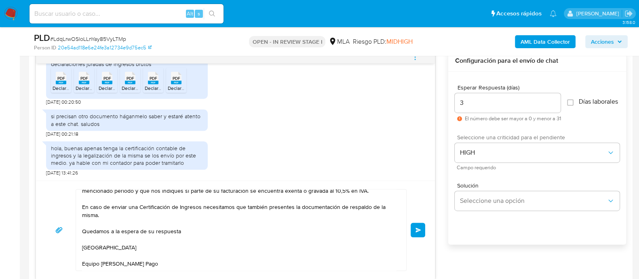
click at [419, 235] on button "Enviar" at bounding box center [418, 229] width 15 height 15
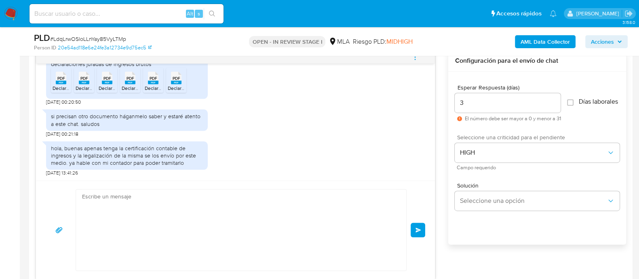
scroll to position [1137, 0]
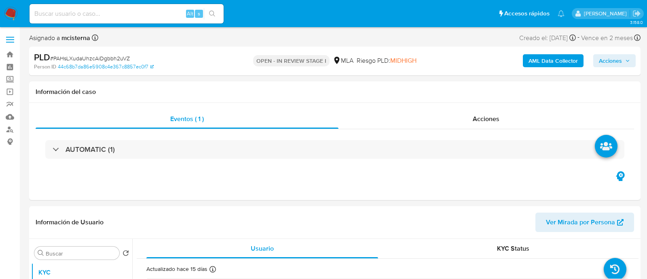
select select "10"
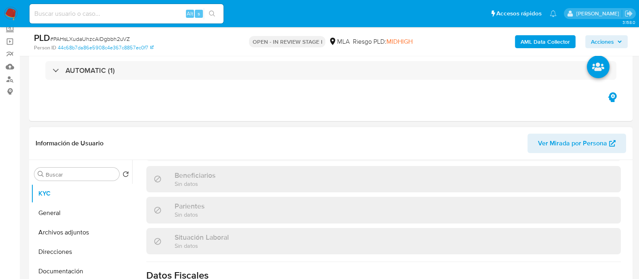
scroll to position [425, 0]
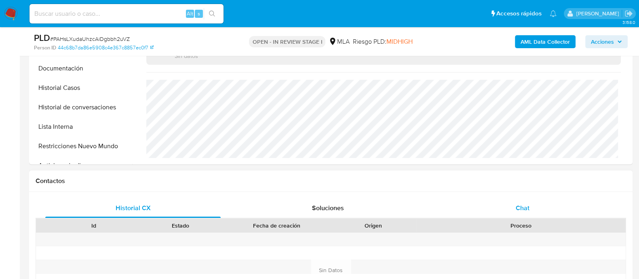
click at [515, 200] on div "Chat" at bounding box center [523, 207] width 176 height 19
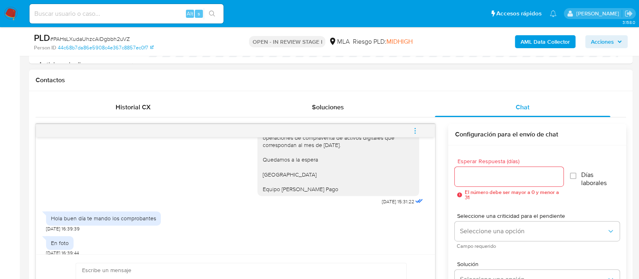
scroll to position [897, 0]
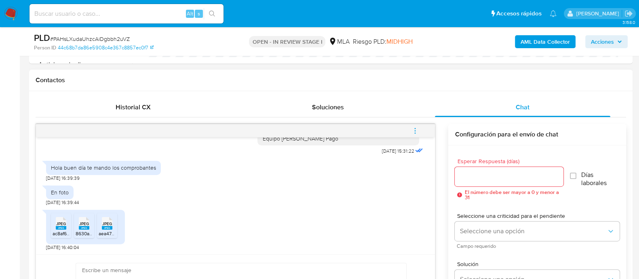
click at [53, 221] on div "JPEG JPEG" at bounding box center [61, 222] width 17 height 16
click at [78, 222] on div "JPEG JPEG" at bounding box center [84, 222] width 17 height 16
drag, startPoint x: 107, startPoint y: 225, endPoint x: 152, endPoint y: 74, distance: 157.8
click at [107, 226] on rect at bounding box center [107, 228] width 11 height 4
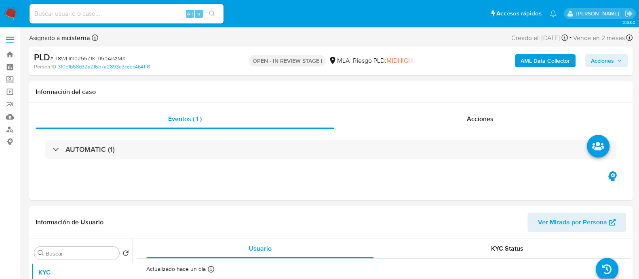
select select "10"
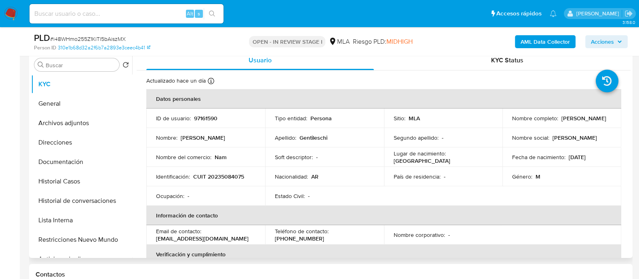
scroll to position [202, 0]
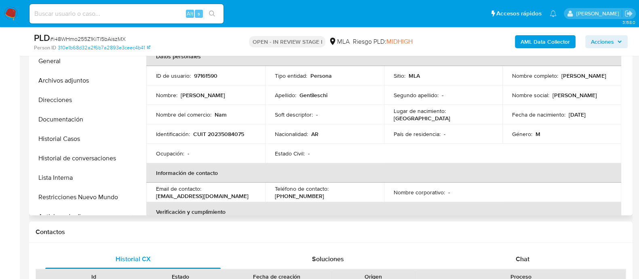
drag, startPoint x: 512, startPoint y: 79, endPoint x: 593, endPoint y: 79, distance: 81.3
click at [593, 79] on div "Nombre completo : [PERSON_NAME]" at bounding box center [561, 75] width 99 height 7
copy p "orge [PERSON_NAME]"
click at [202, 75] on p "97161590" at bounding box center [205, 75] width 23 height 7
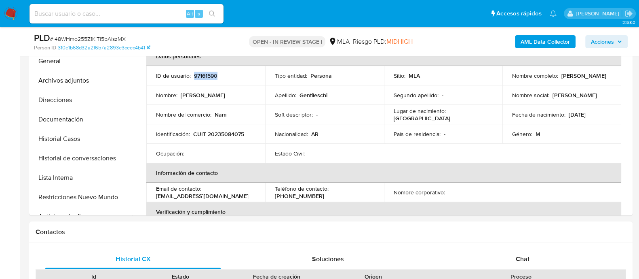
copy p "97161590"
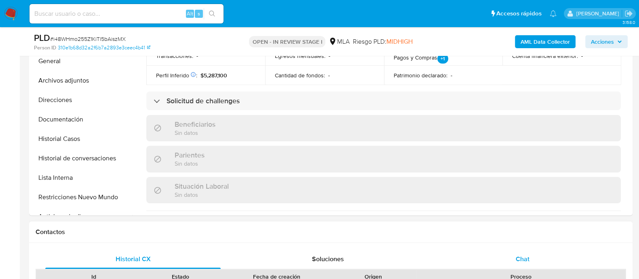
click at [533, 260] on div "Chat" at bounding box center [523, 258] width 176 height 19
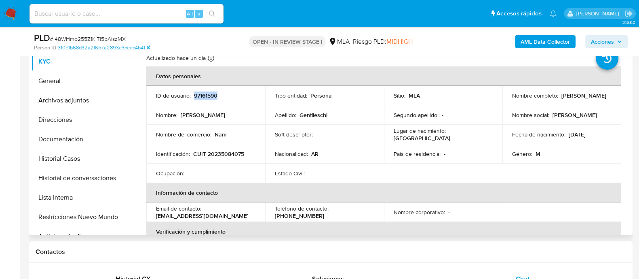
scroll to position [152, 0]
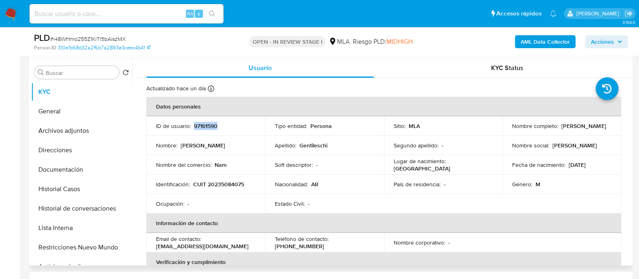
drag, startPoint x: 510, startPoint y: 132, endPoint x: 571, endPoint y: 131, distance: 61.5
click at [571, 129] on div "Nombre completo : Jorge Luis Gentileschi" at bounding box center [561, 125] width 99 height 7
copy p "Jorge Luis Gentileschi"
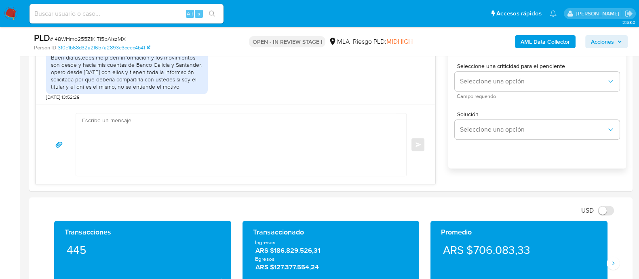
scroll to position [505, 0]
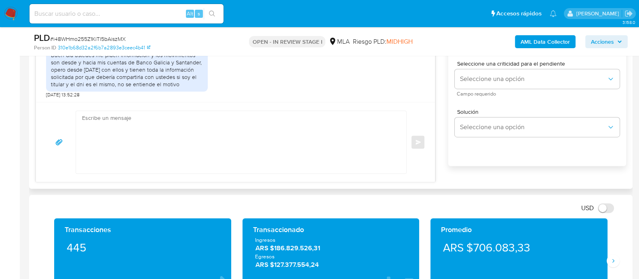
click at [285, 142] on textarea at bounding box center [239, 142] width 314 height 62
paste textarea "Jorge Luis Gentileschi"
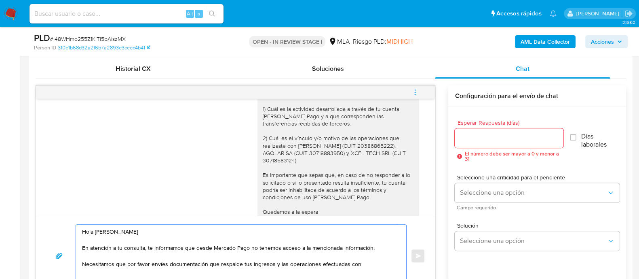
scroll to position [687, 0]
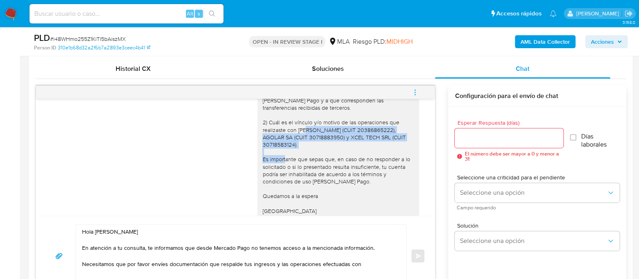
drag, startPoint x: 291, startPoint y: 150, endPoint x: 305, endPoint y: 170, distance: 24.7
click at [305, 170] on div "Hola Jorge Luis Gentileschi En función de las operaciones realizadas en tu cuen…" at bounding box center [338, 129] width 152 height 199
copy div "FLEITA CESAR GABRIEL (CUIT 20386865222), AGOLAR SA (CUIT 30718883950) y XCEL TE…"
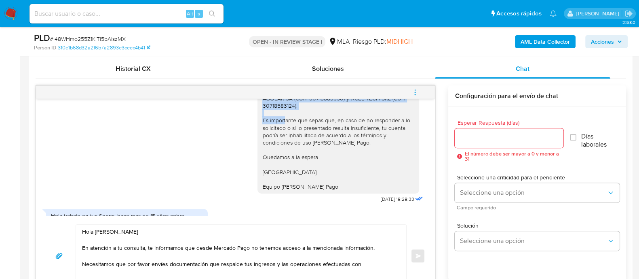
scroll to position [839, 0]
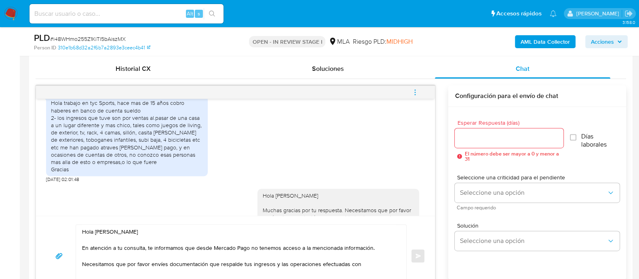
click at [376, 264] on textarea "Hola Jorge Luis Gentileschi En atención a tu consulta, te informamos que desde …" at bounding box center [239, 255] width 314 height 62
paste textarea "FLEITA CESAR GABRIEL (CUIT 20386865222), AGOLAR SA (CUIT 30718883950) y XCEL TE…"
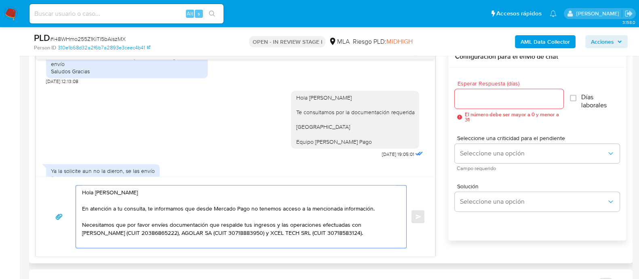
scroll to position [447, 0]
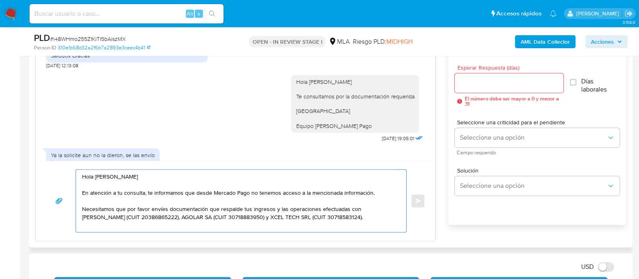
click at [351, 216] on textarea "Hola Jorge Luis Gentileschi En atención a tu consulta, te informamos que desde …" at bounding box center [239, 200] width 314 height 62
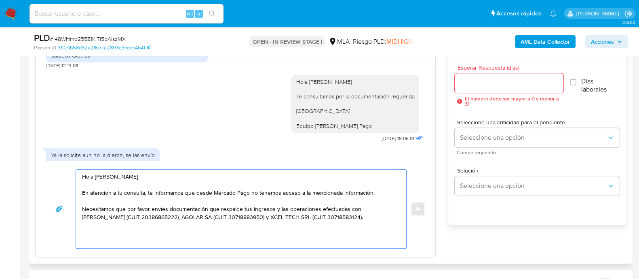
paste textarea "Esto es necesario para cumplir con las regulaciones emitidas por la Unidad de I…"
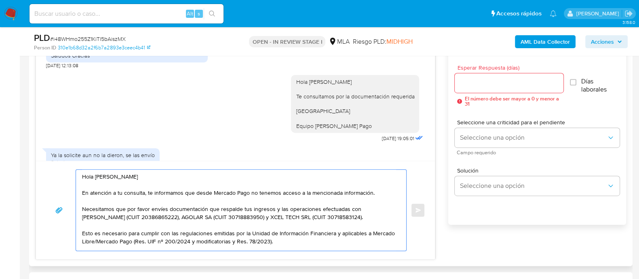
scroll to position [19, 0]
paste textarea "Es importante que sepas que, en caso de no responder a lo solicitado o si lo pr…"
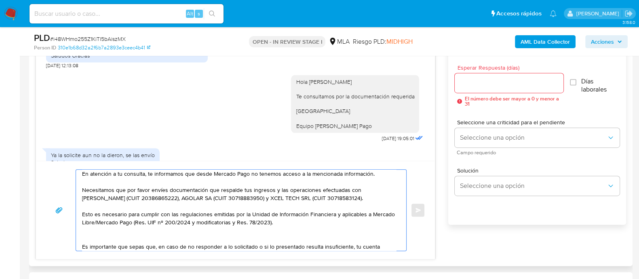
scroll to position [35, 0]
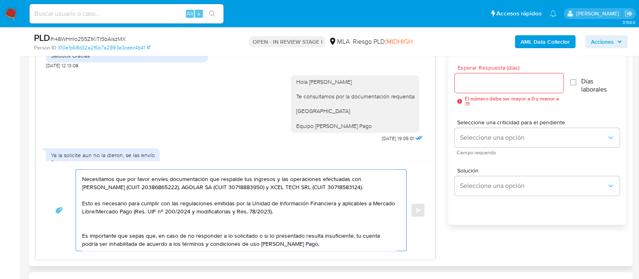
click at [205, 213] on textarea "Hola Jorge Luis Gentileschi En atención a tu consulta, te informamos que desde …" at bounding box center [239, 209] width 314 height 81
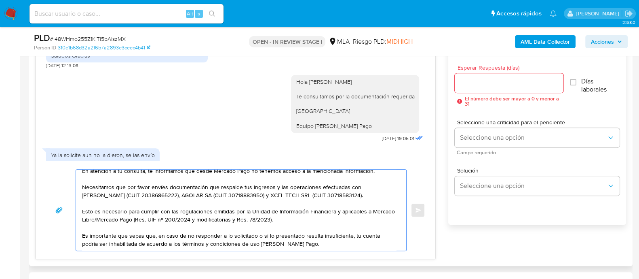
click at [210, 243] on textarea "Hola Jorge Luis Gentileschi En atención a tu consulta, te informamos que desde …" at bounding box center [239, 209] width 314 height 81
paste textarea "Quedamos aguardando por la información solicitada dentro de los próximos XX día…"
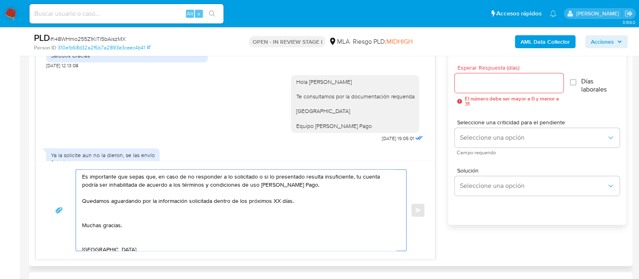
scroll to position [66, 0]
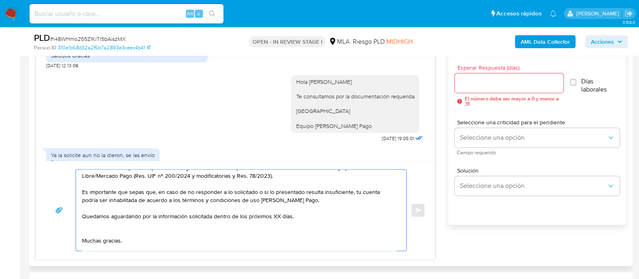
click at [211, 232] on textarea "Hola Jorge Luis Gentileschi En atención a tu consulta, te informamos que desde …" at bounding box center [239, 209] width 314 height 81
click at [156, 239] on textarea "Hola Jorge Luis Gentileschi En atención a tu consulta, te informamos que desde …" at bounding box center [239, 209] width 314 height 81
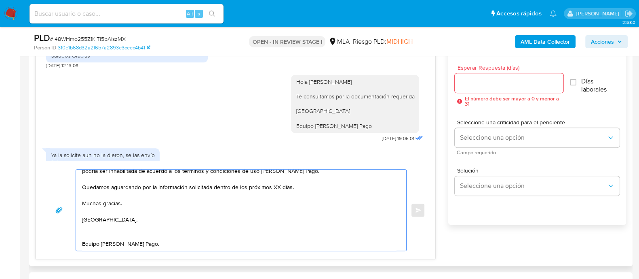
click at [127, 220] on textarea "Hola Jorge Luis Gentileschi En atención a tu consulta, te informamos que desde …" at bounding box center [239, 209] width 314 height 81
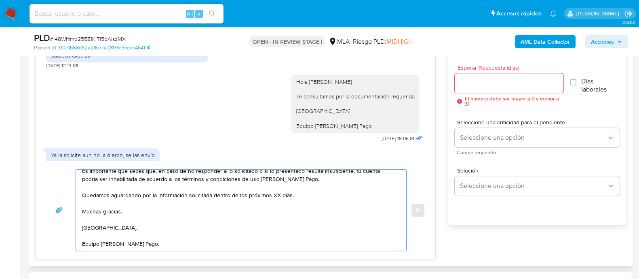
scroll to position [497, 0]
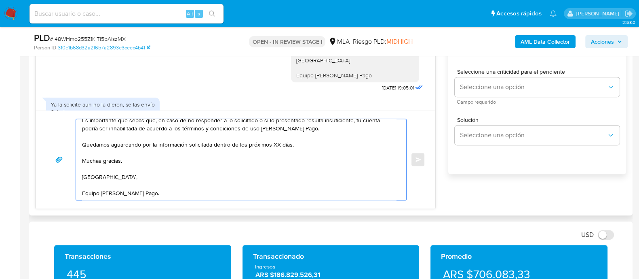
click at [164, 179] on textarea "Hola Jorge Luis Gentileschi En atención a tu consulta, te informamos que desde …" at bounding box center [239, 159] width 314 height 81
click at [163, 182] on textarea "Hola Jorge Luis Gentileschi En atención a tu consulta, te informamos que desde …" at bounding box center [239, 159] width 314 height 81
click at [273, 143] on textarea "Hola Jorge Luis Gentileschi En atención a tu consulta, te informamos que desde …" at bounding box center [239, 159] width 314 height 81
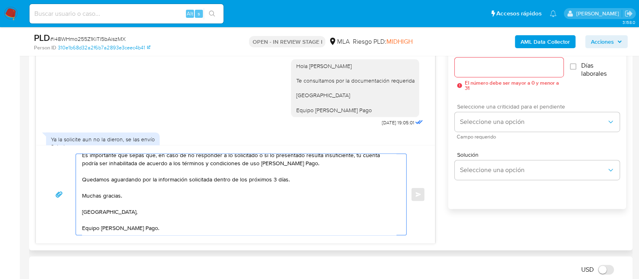
scroll to position [447, 0]
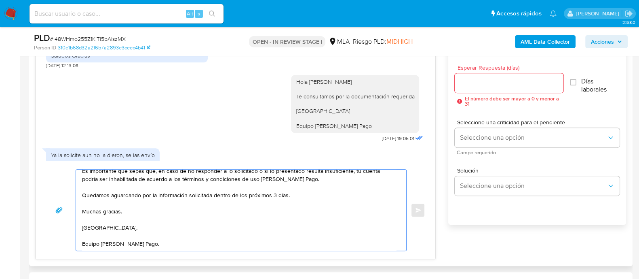
type textarea "Hola Jorge Luis Gentileschi En atención a tu consulta, te informamos que desde …"
click at [476, 82] on input "Esperar Respuesta (días)" at bounding box center [509, 83] width 108 height 11
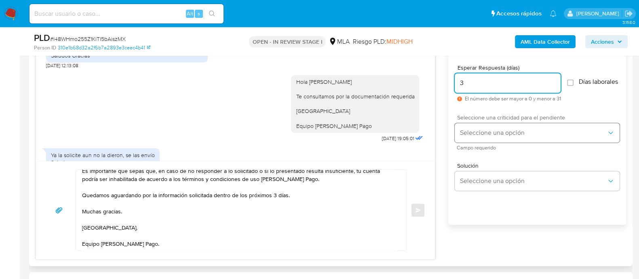
type input "3"
click at [479, 135] on span "Seleccione una opción" at bounding box center [533, 133] width 147 height 8
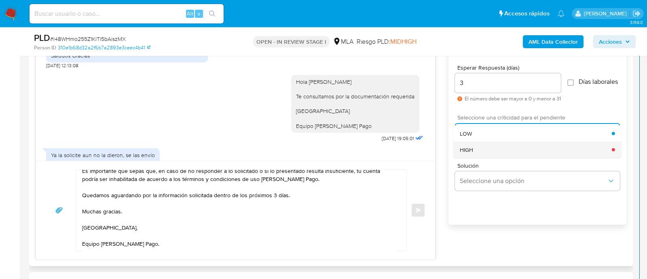
click at [477, 155] on div "HIGH" at bounding box center [536, 149] width 152 height 16
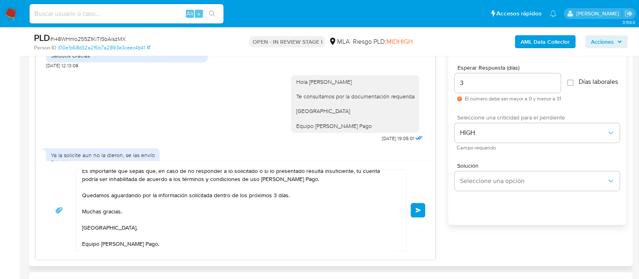
click at [420, 215] on button "Enviar" at bounding box center [418, 210] width 15 height 15
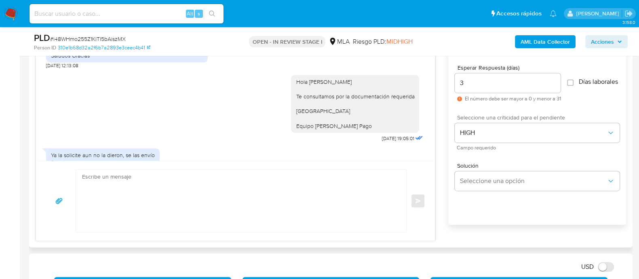
scroll to position [0, 0]
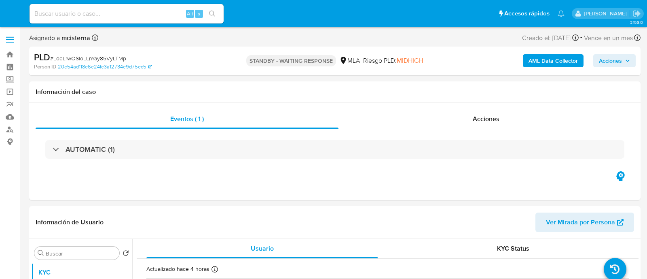
select select "10"
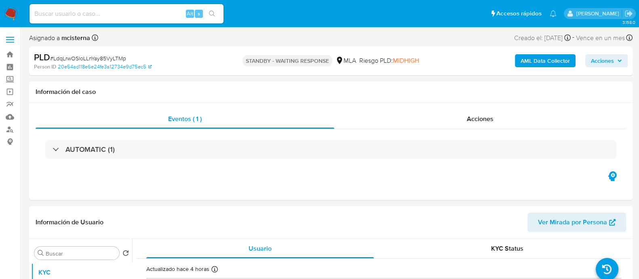
click at [14, 21] on nav "Pausado Ver notificaciones Alt s Accesos rápidos Presiona las siguientes teclas…" at bounding box center [319, 13] width 639 height 27
click at [14, 20] on nav "Pausado Ver notificaciones Alt s Accesos rápidos Presiona las siguientes teclas…" at bounding box center [319, 13] width 639 height 27
click at [14, 19] on img at bounding box center [11, 14] width 14 height 14
